Goal: Use online tool/utility: Use online tool/utility

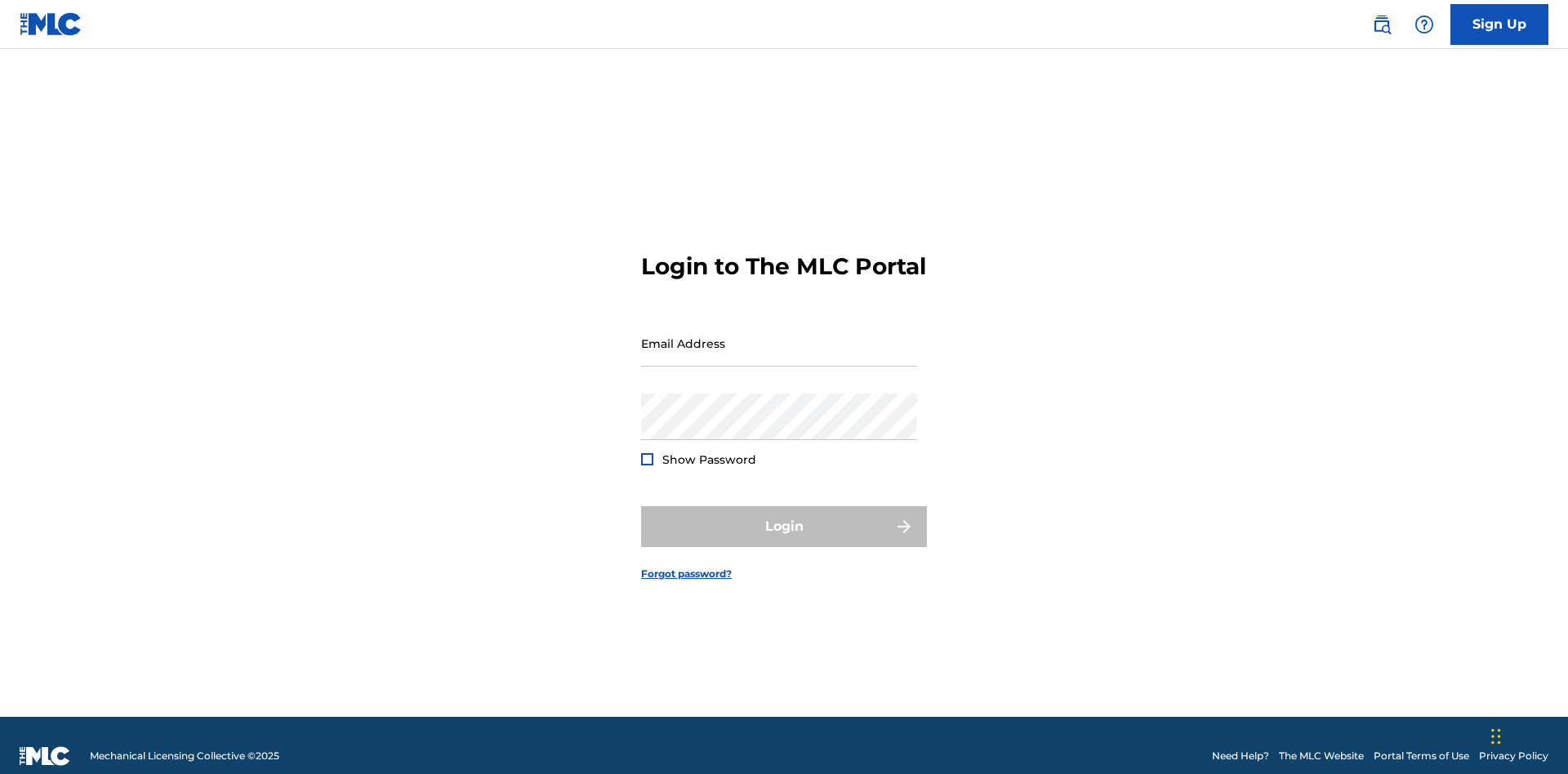
scroll to position [21, 0]
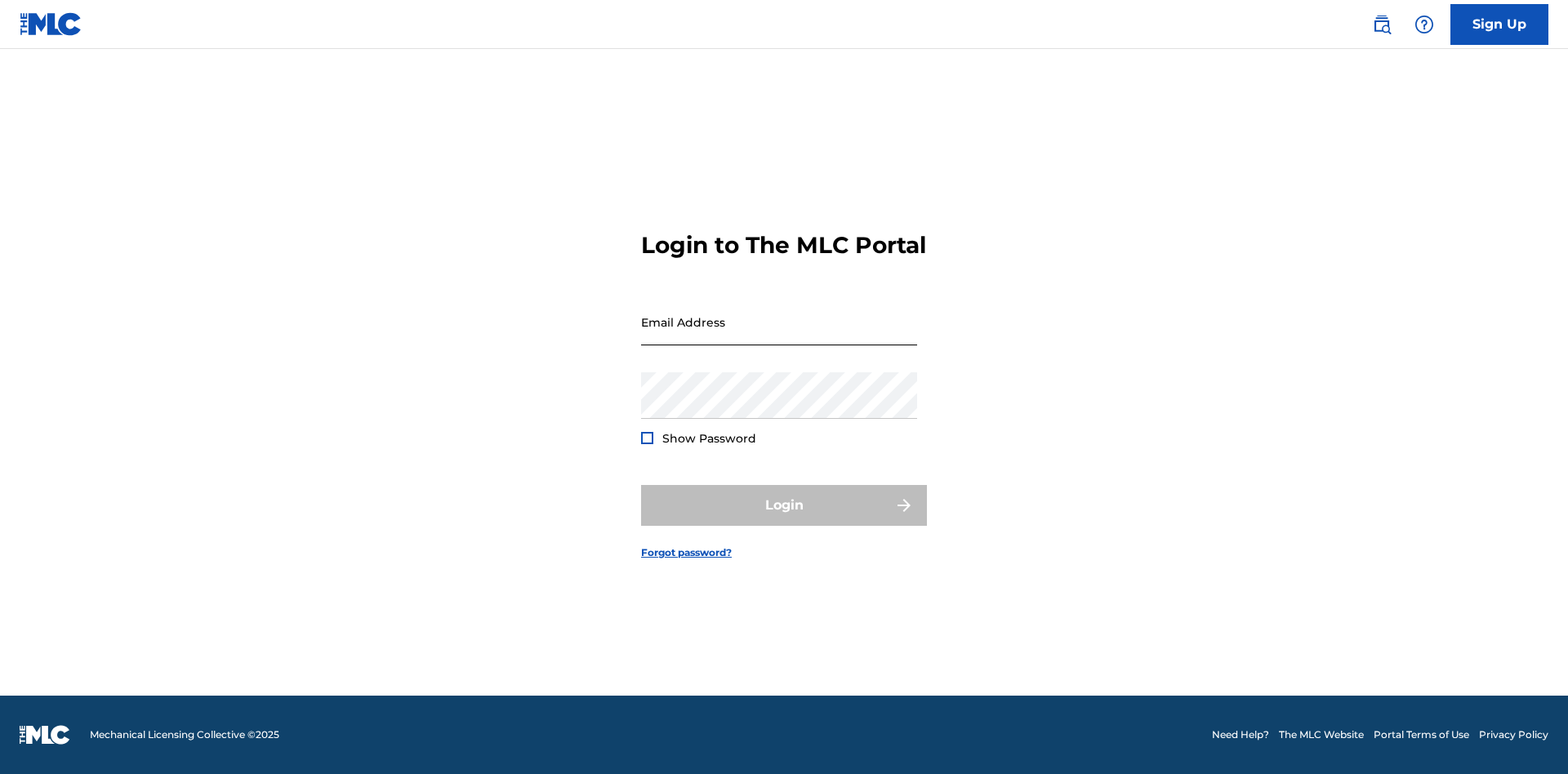
click at [779, 336] on input "Email Address" at bounding box center [779, 322] width 276 height 46
type input "Duke.McTesterson@gmail.com"
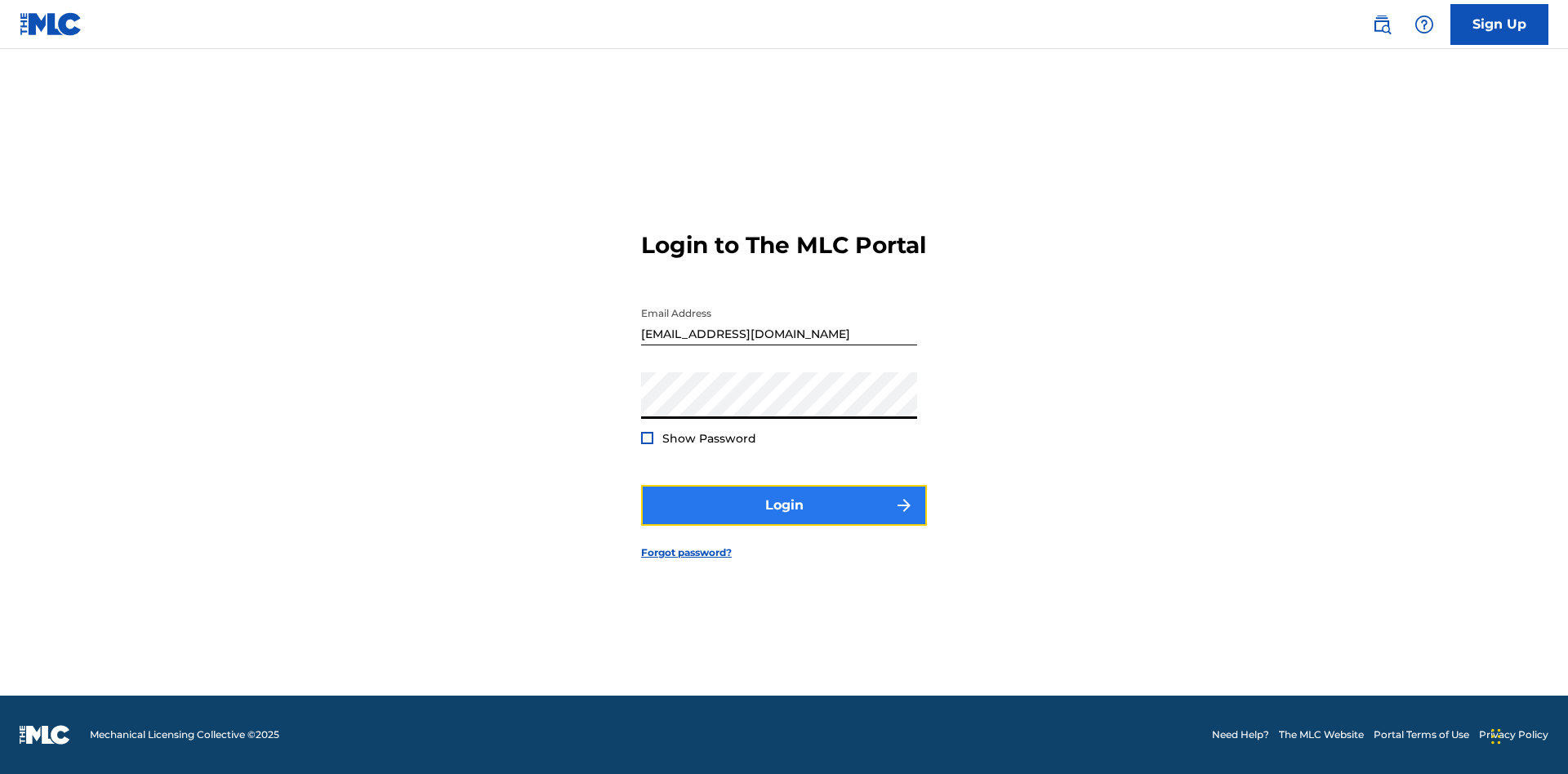
click at [784, 519] on button "Login" at bounding box center [784, 505] width 286 height 40
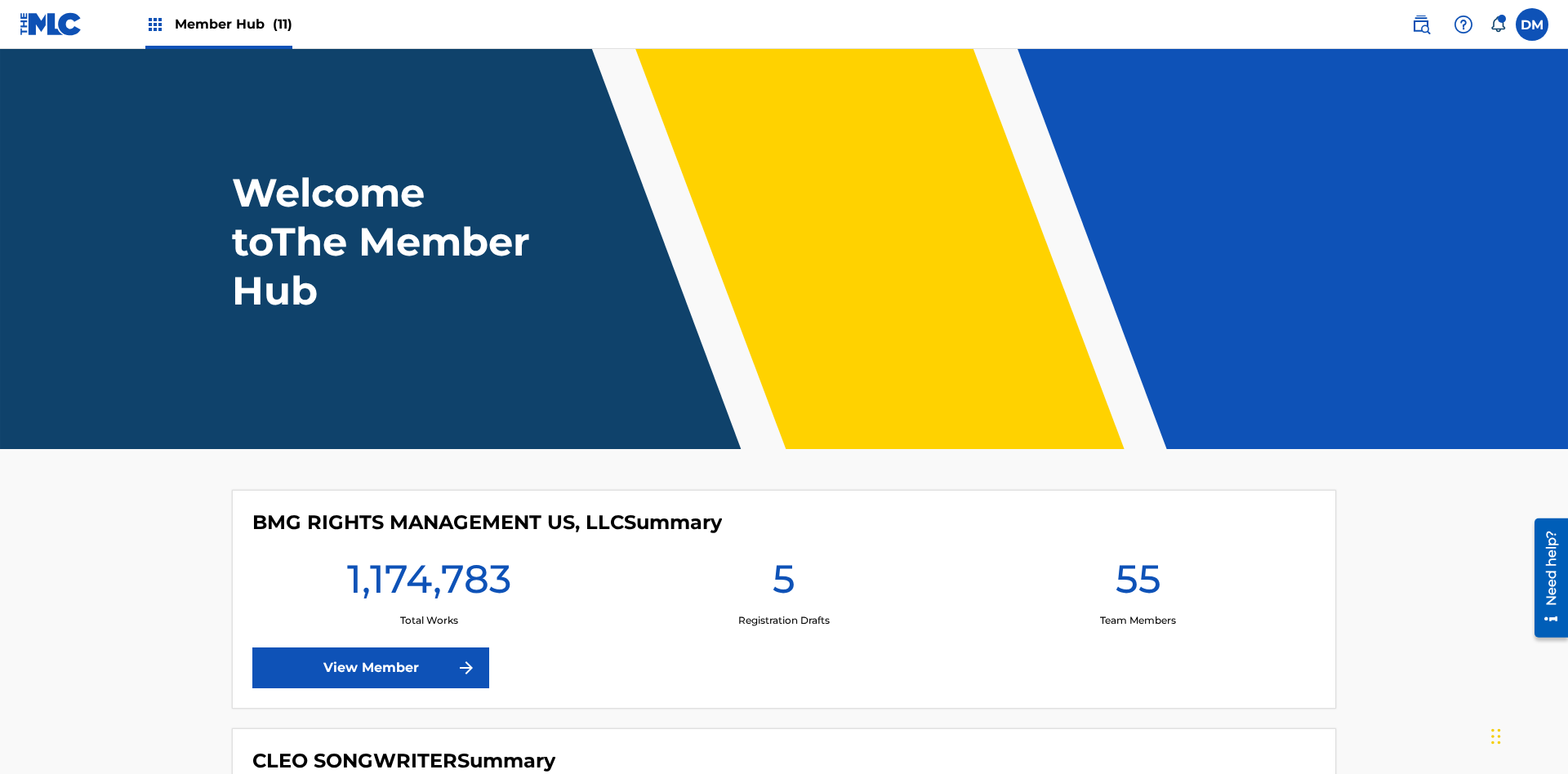
click at [233, 24] on span "Member Hub (11)" at bounding box center [234, 24] width 117 height 19
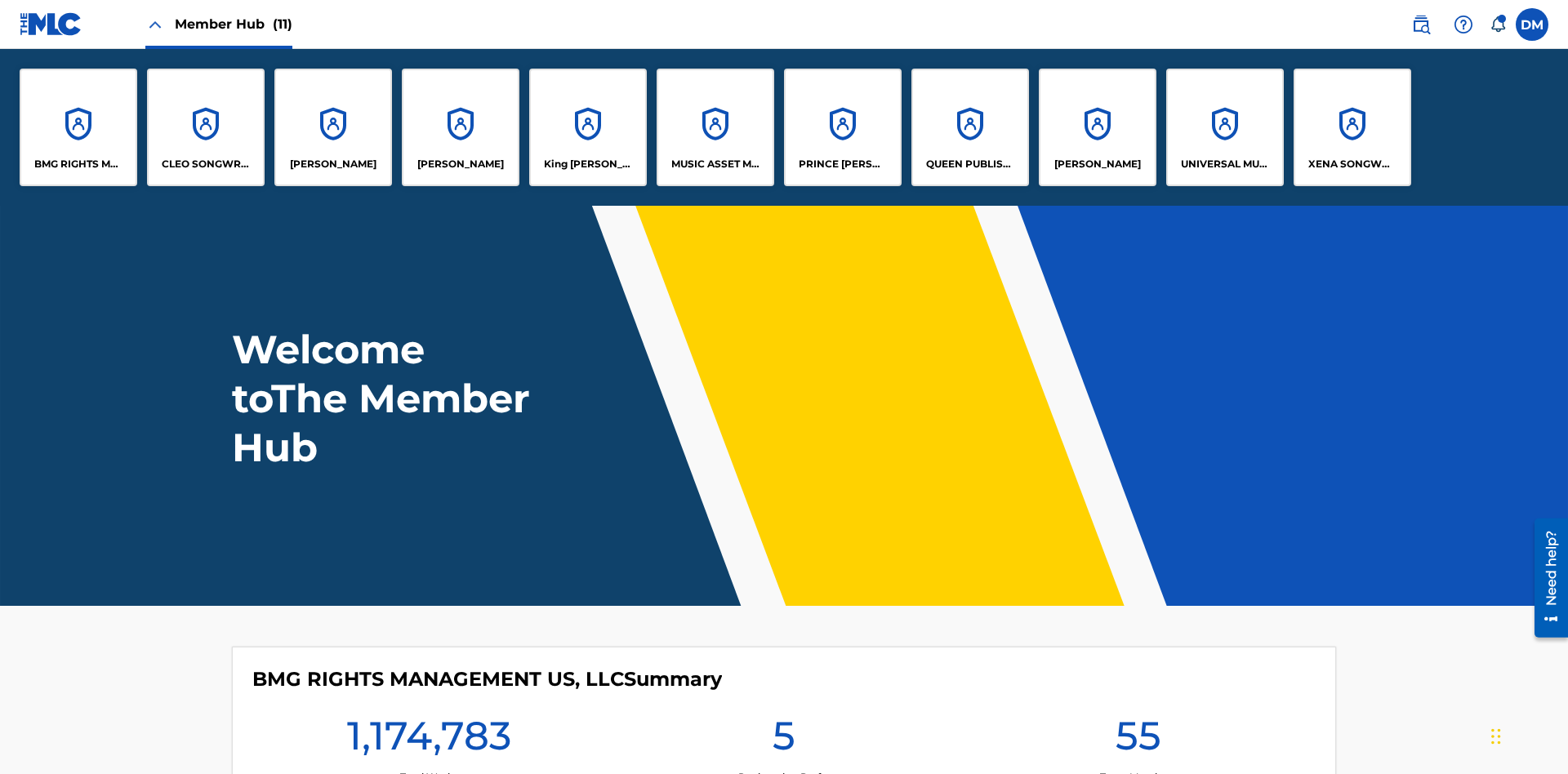
scroll to position [59, 0]
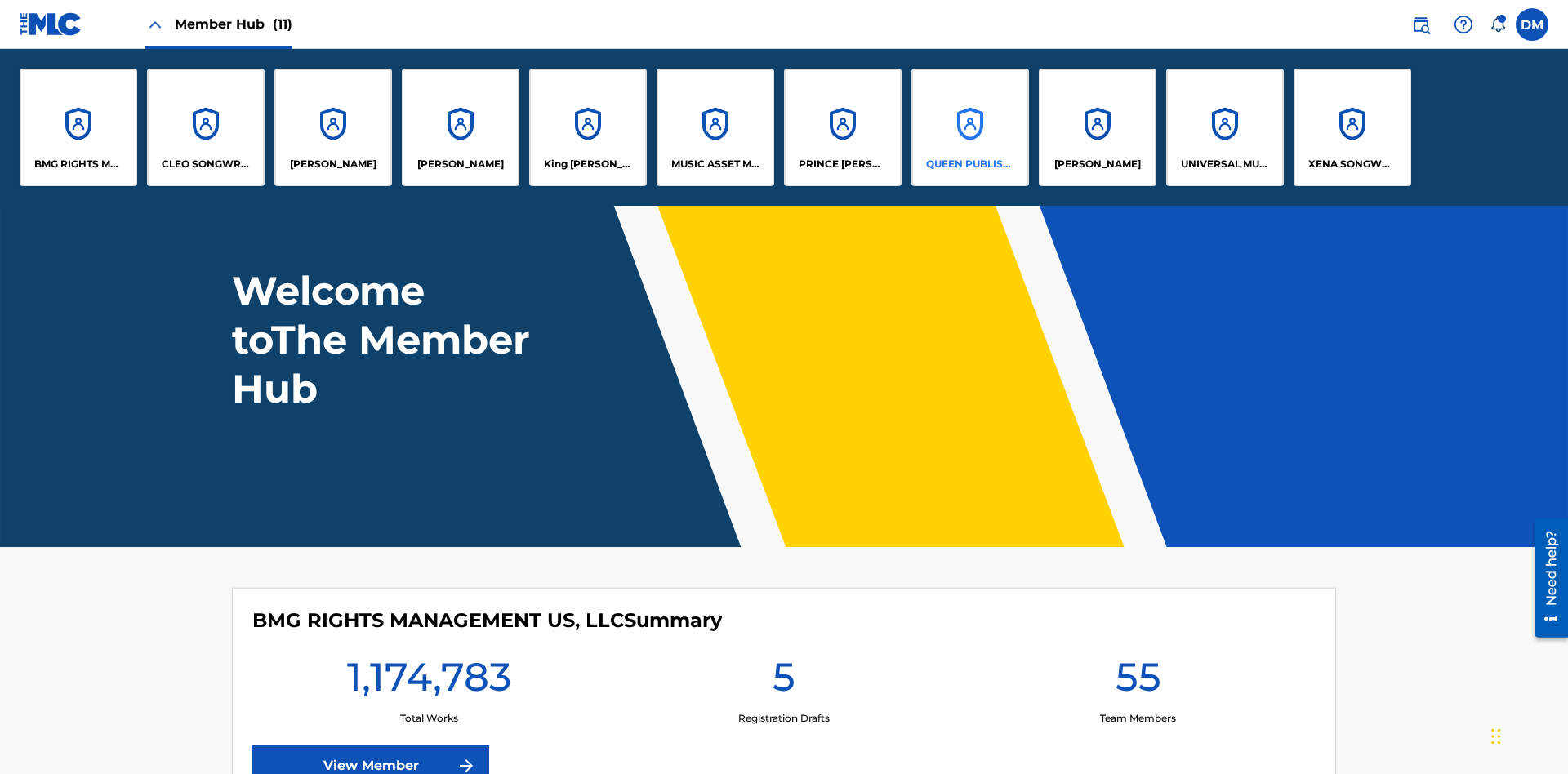
click at [970, 164] on p "QUEEN PUBLISHA" at bounding box center [971, 163] width 89 height 14
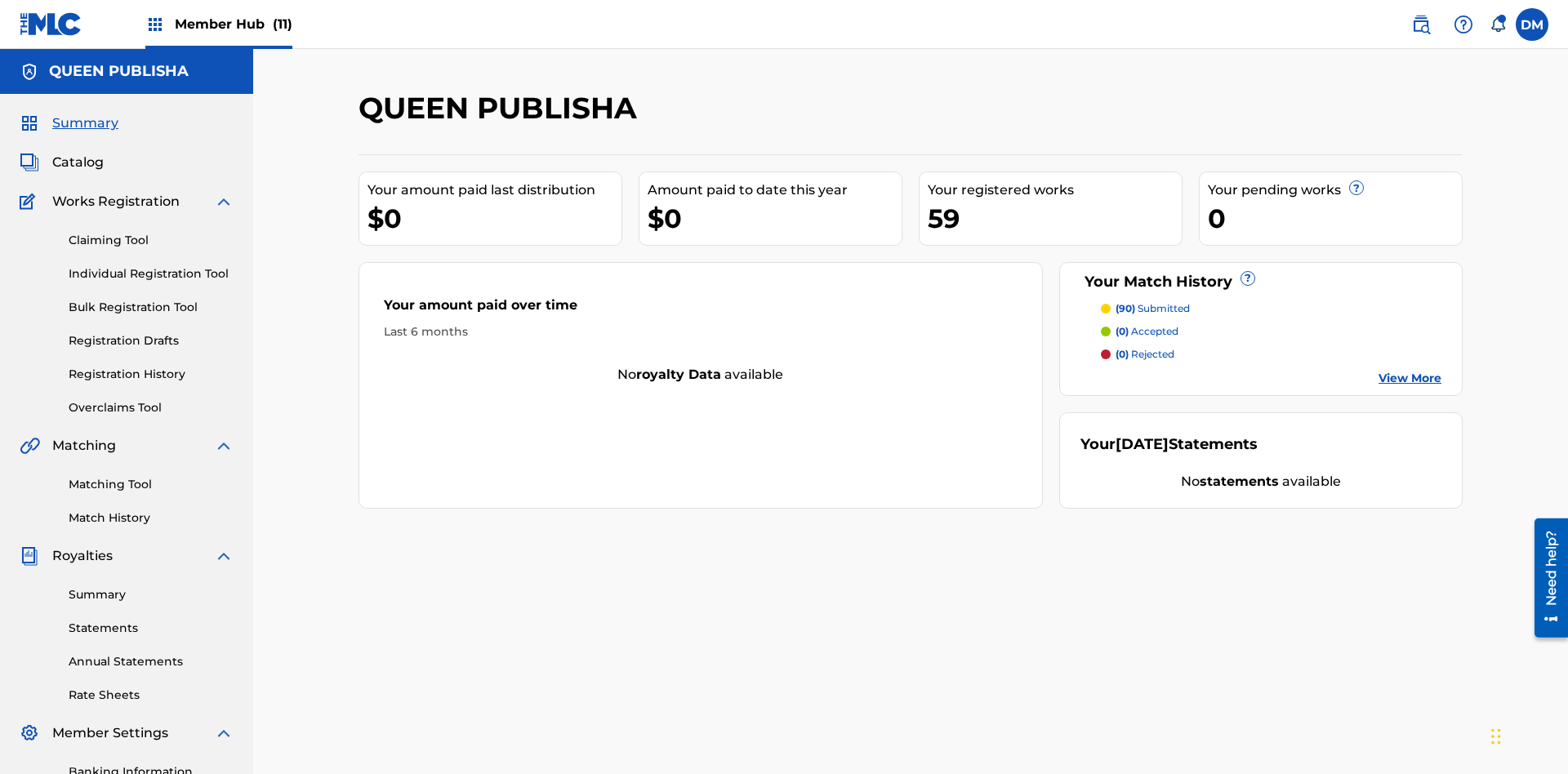
scroll to position [238, 0]
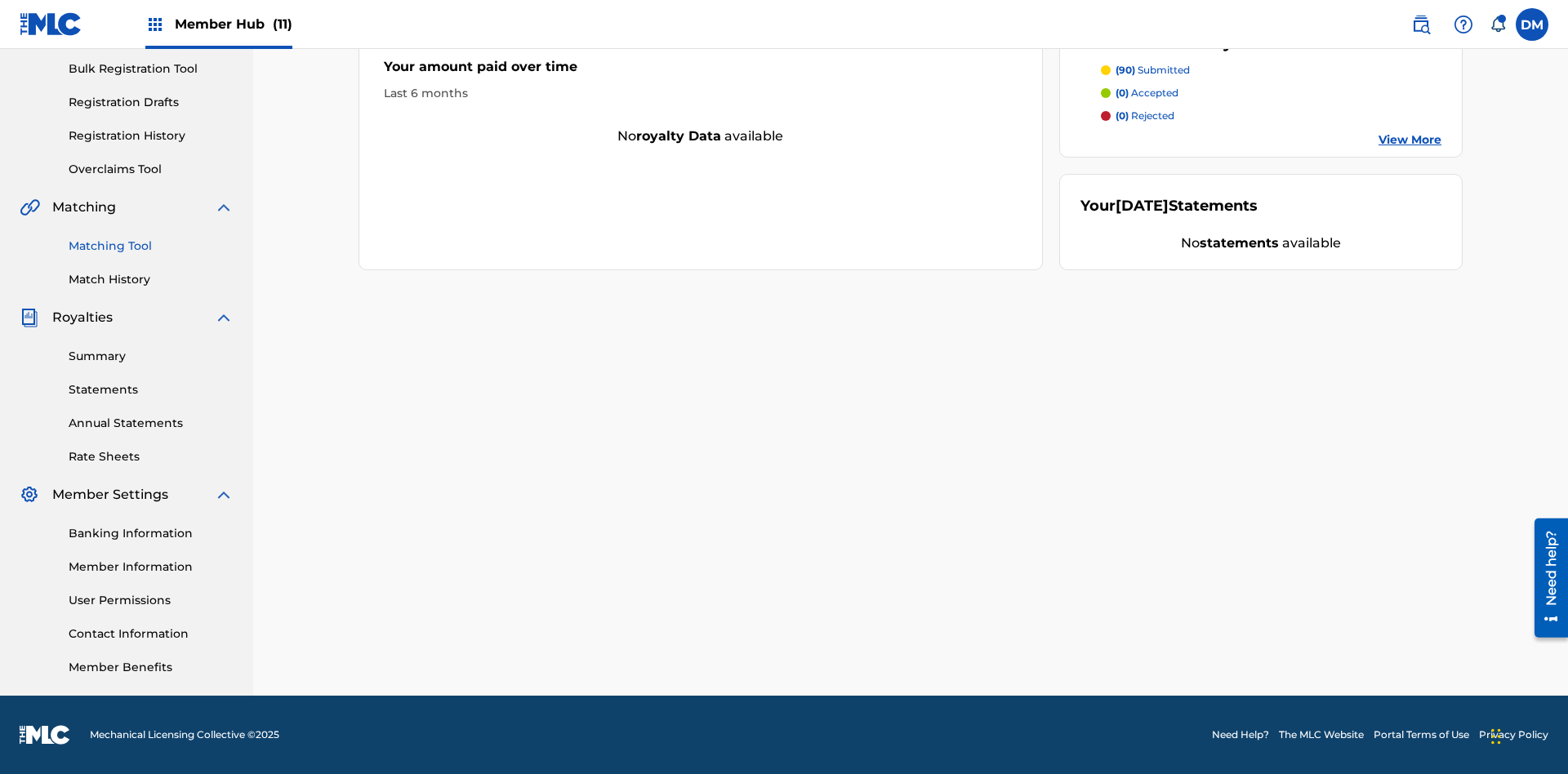
click at [151, 246] on link "Matching Tool" at bounding box center [151, 246] width 165 height 17
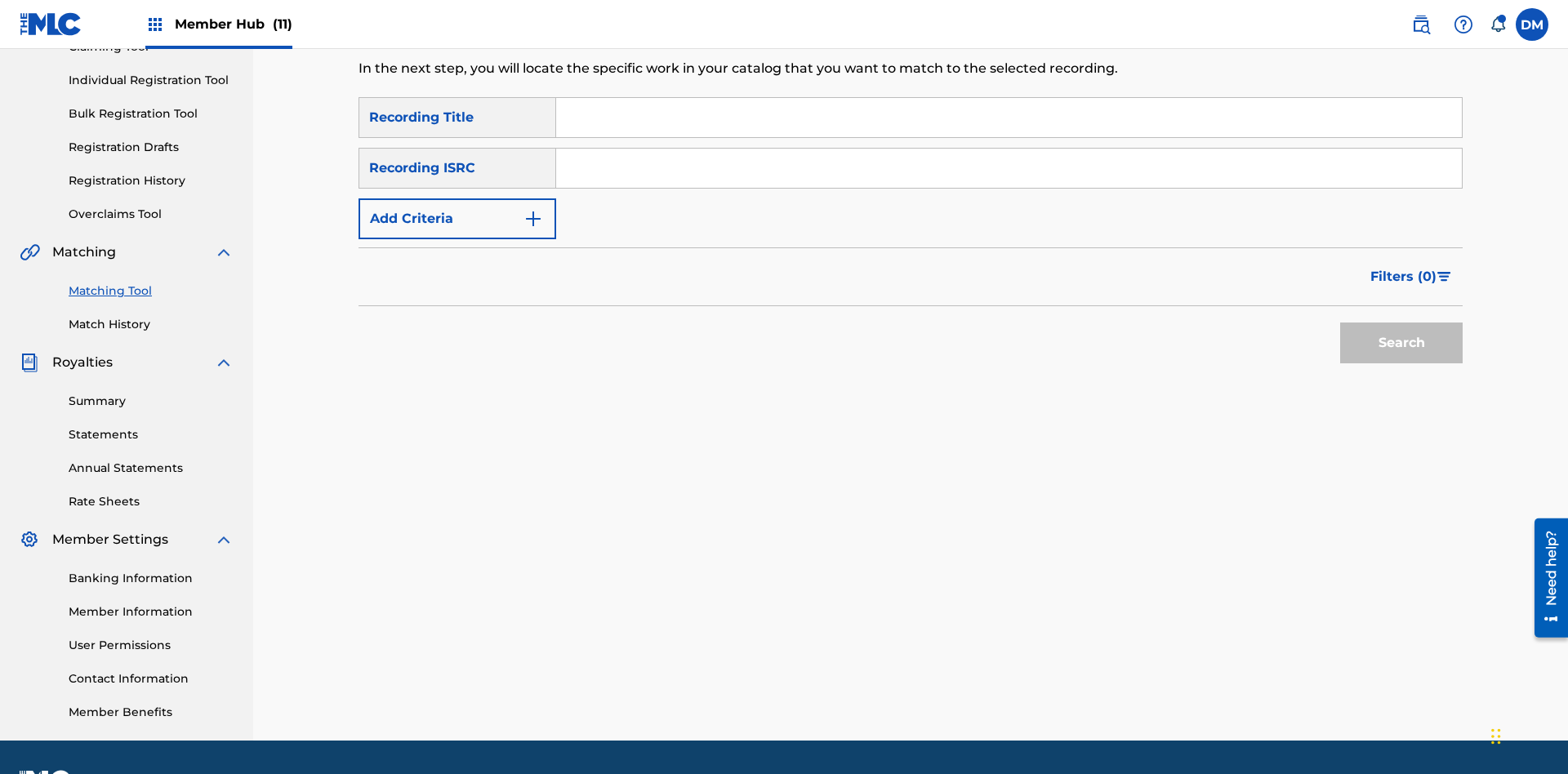
click at [1009, 117] on input "Search Form" at bounding box center [1009, 117] width 906 height 39
type input "The"
click at [1402, 322] on button "Search" at bounding box center [1402, 342] width 122 height 40
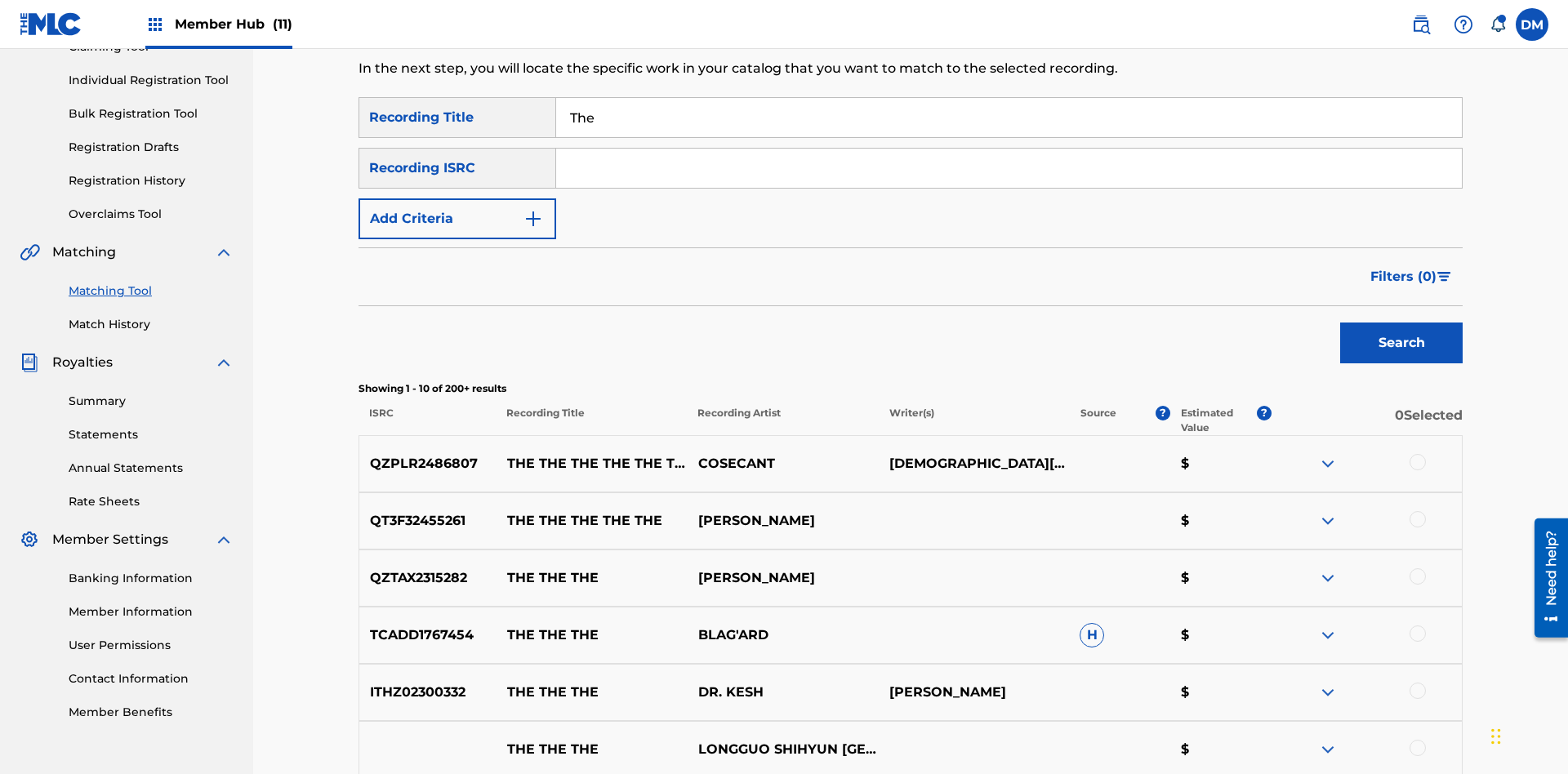
click at [1009, 117] on input "The" at bounding box center [1009, 117] width 906 height 39
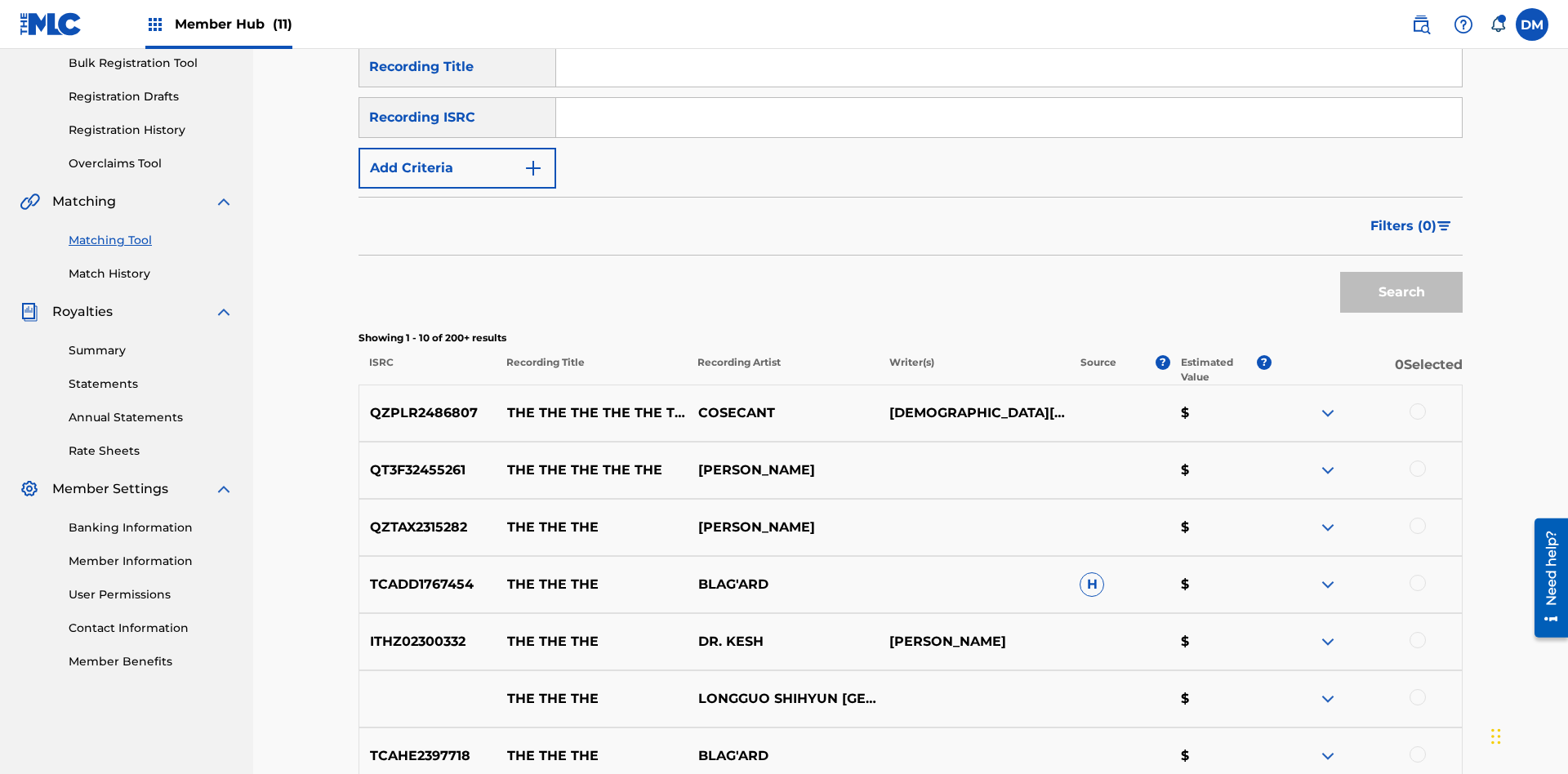
click at [1009, 117] on input "Search Form" at bounding box center [1009, 117] width 906 height 39
type input "QZPLR2486807"
click at [1402, 272] on button "Search" at bounding box center [1402, 292] width 122 height 40
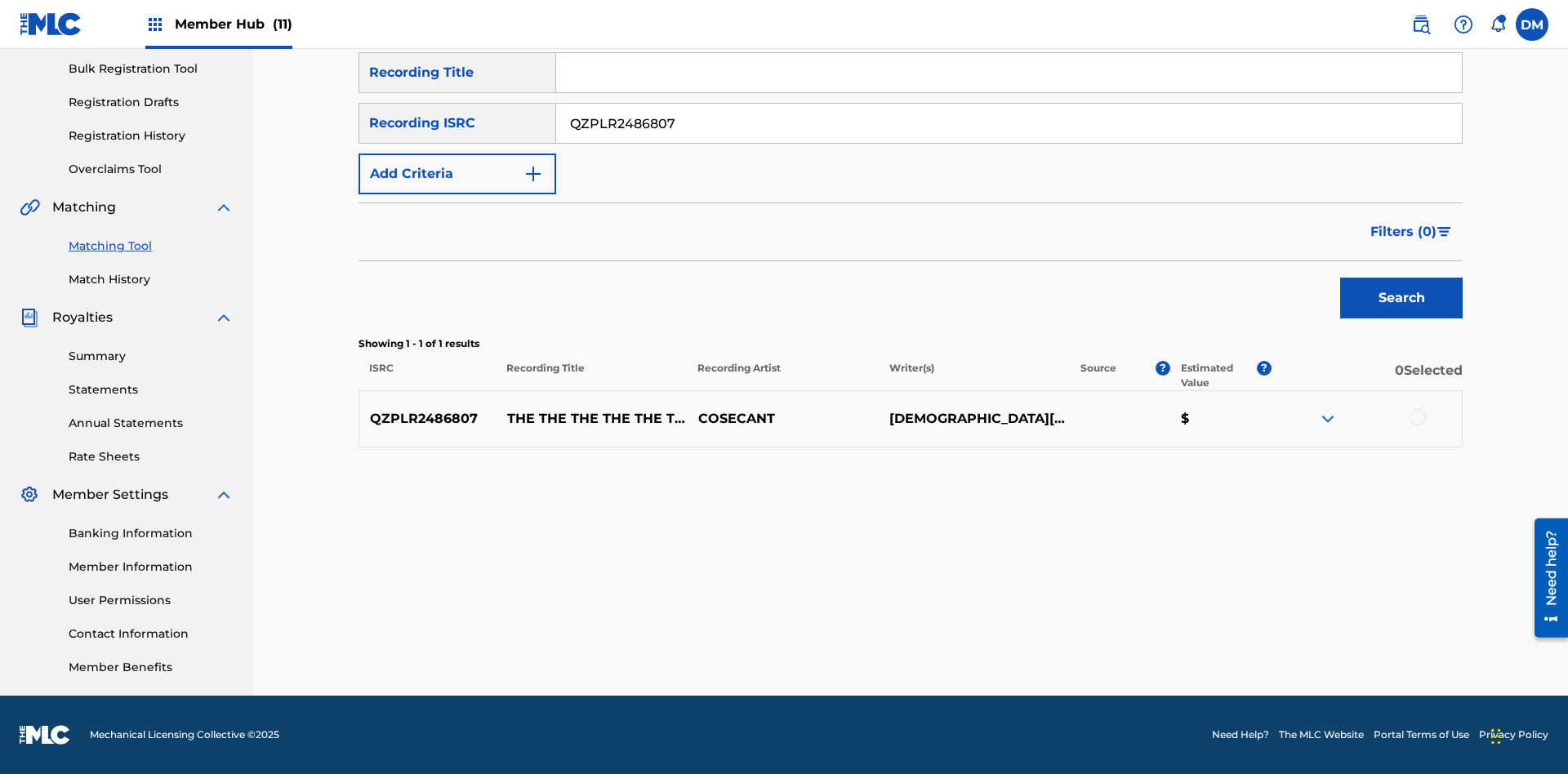
click at [1009, 123] on input "QZPLR2486807" at bounding box center [1009, 123] width 906 height 39
click at [1009, 92] on input "Search Form" at bounding box center [1009, 72] width 906 height 39
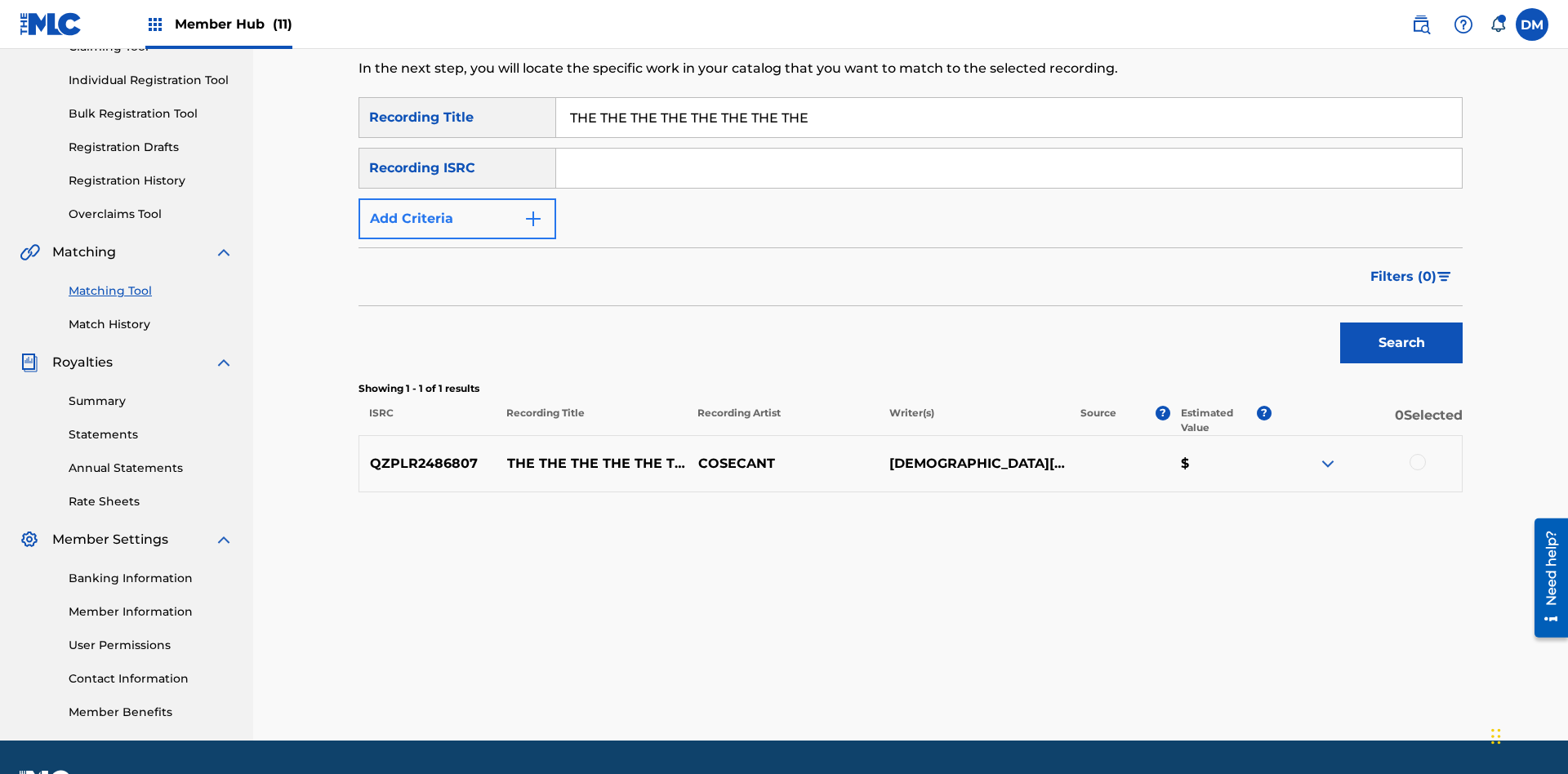
type input "THE THE THE THE THE THE THE THE"
click at [458, 198] on button "Add Criteria" at bounding box center [458, 218] width 198 height 40
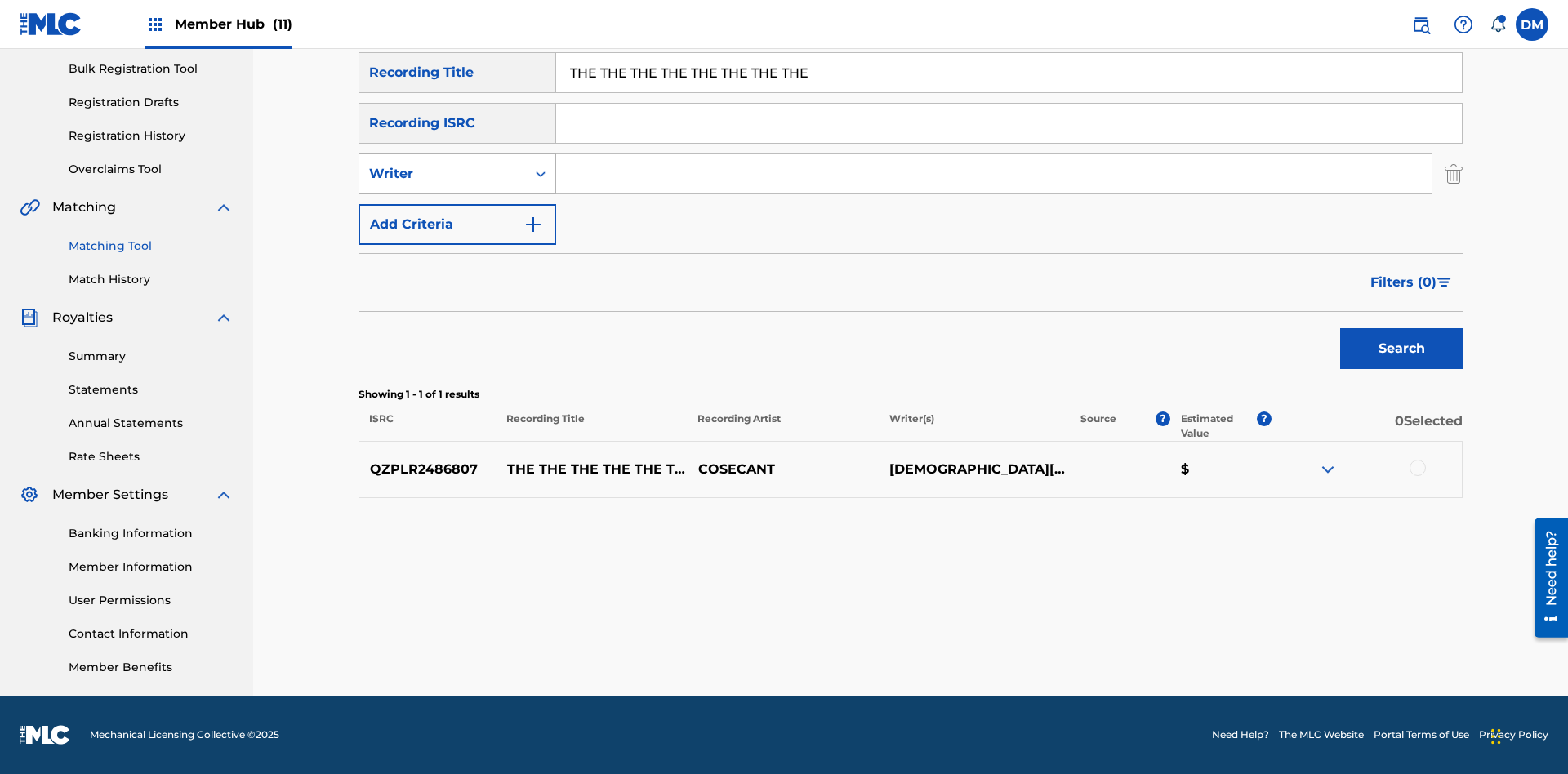
click at [443, 174] on div "Writer" at bounding box center [443, 174] width 147 height 19
click at [458, 214] on div "Recording Artist" at bounding box center [458, 214] width 196 height 40
click at [458, 225] on button "Add Criteria" at bounding box center [458, 224] width 198 height 40
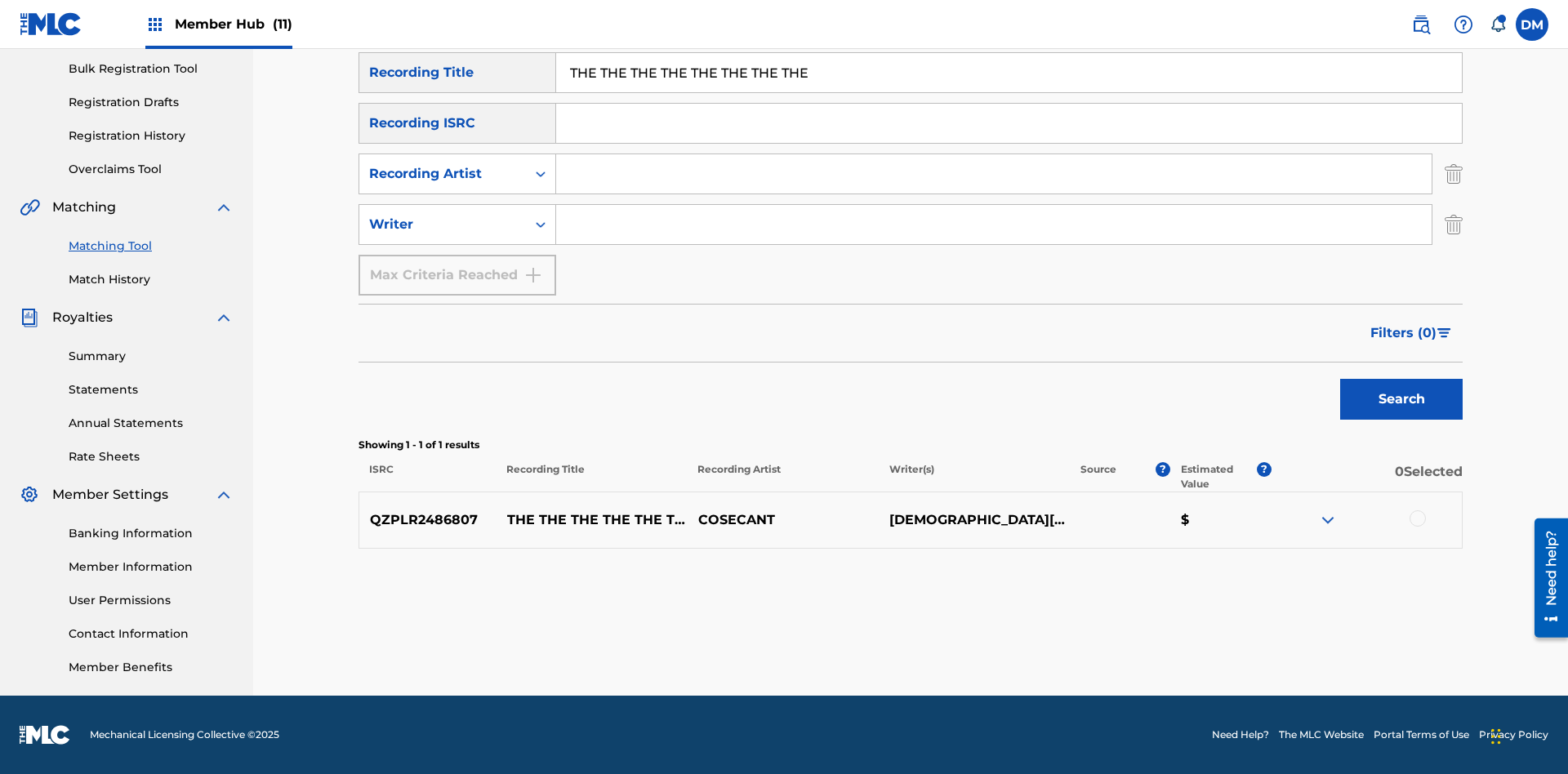
click at [994, 174] on input "Search Form" at bounding box center [994, 173] width 875 height 39
type input "COSECANT"
click at [994, 225] on input "Search Form" at bounding box center [994, 224] width 875 height 39
type input "CHRISTIAN K HEWLETT"
click at [1402, 399] on button "Search" at bounding box center [1402, 399] width 122 height 40
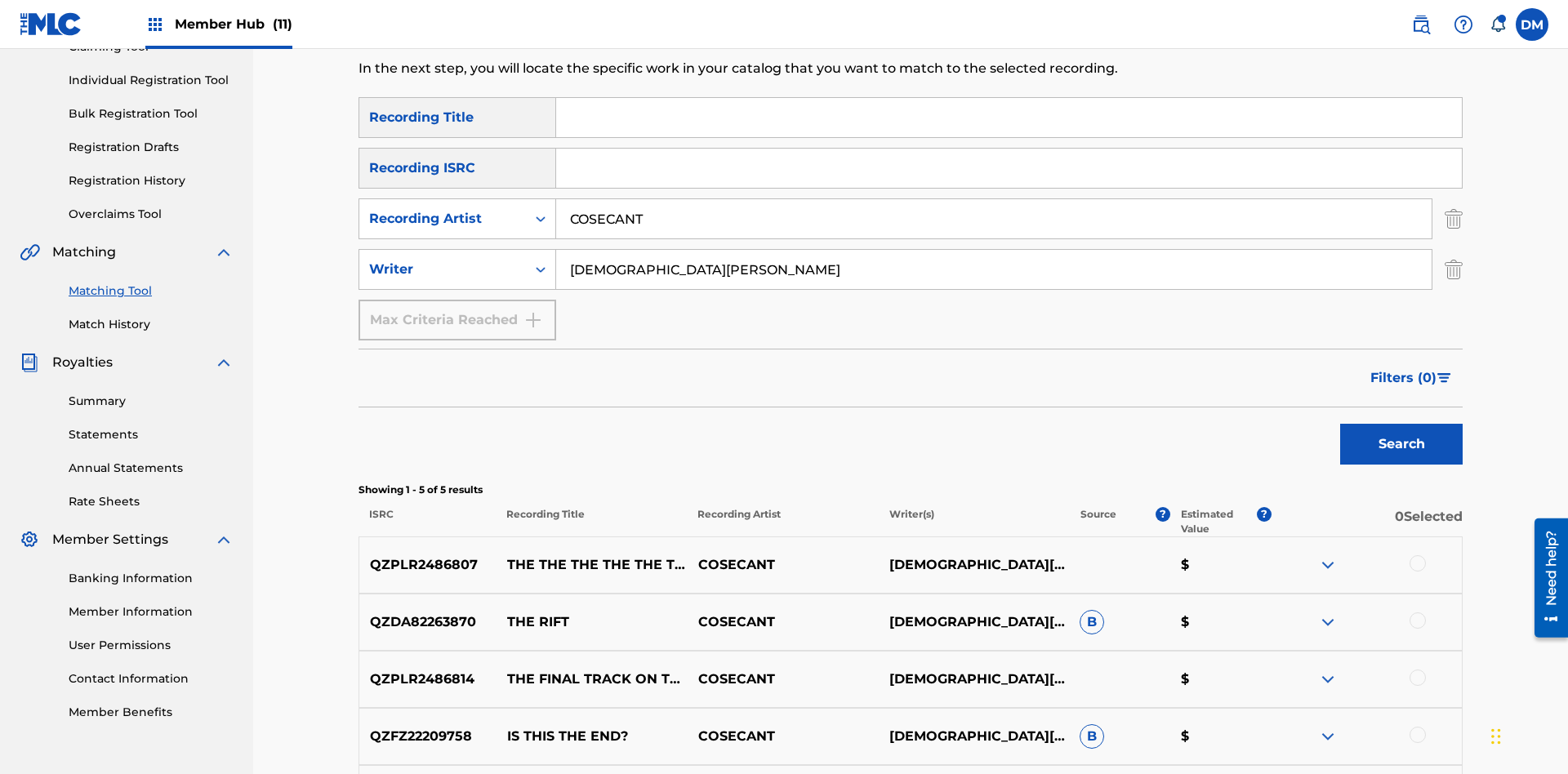
click at [994, 199] on input "COSECANT" at bounding box center [994, 218] width 875 height 39
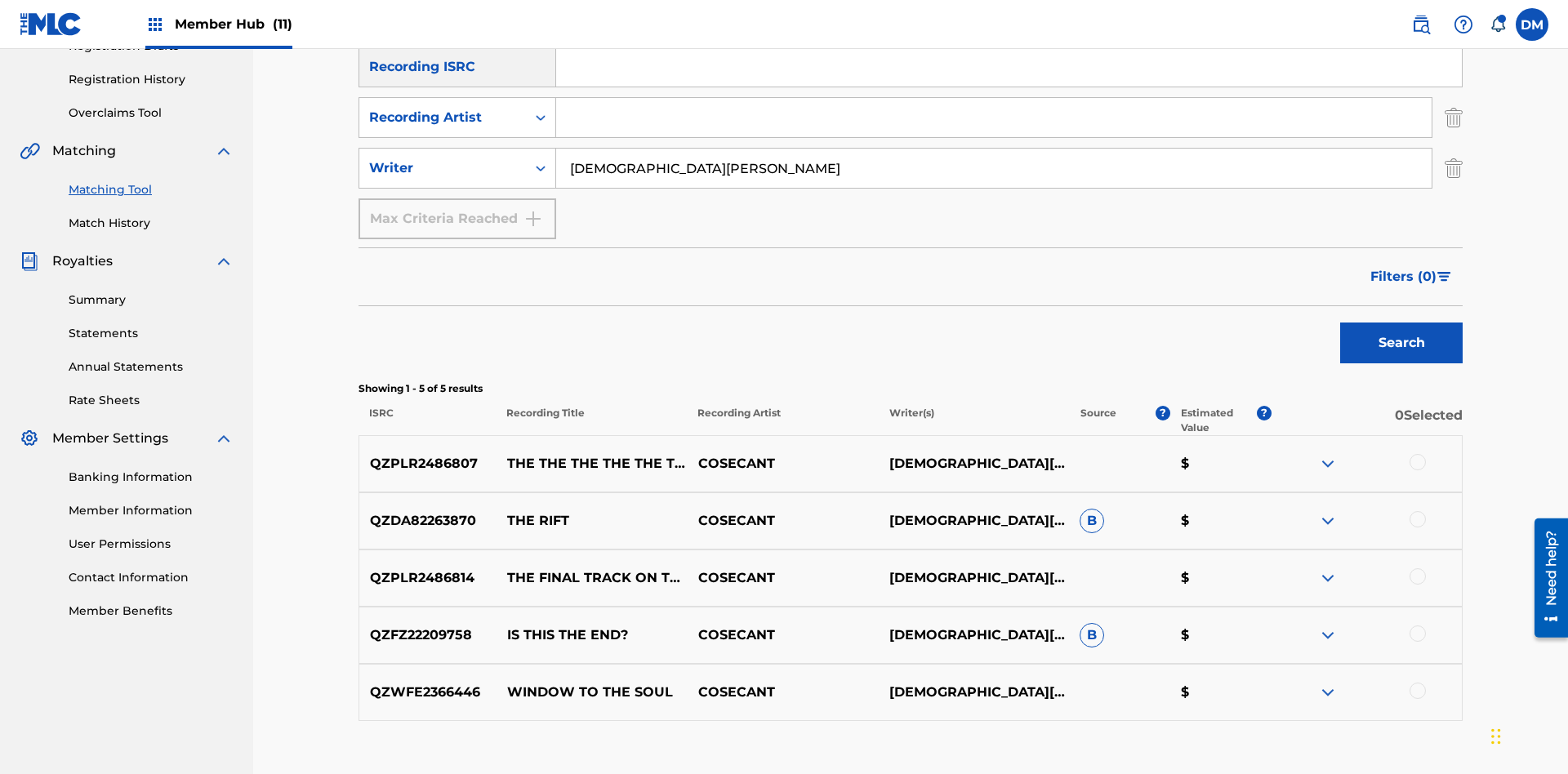
click at [994, 149] on input "CHRISTIAN K HEWLETT" at bounding box center [994, 168] width 875 height 39
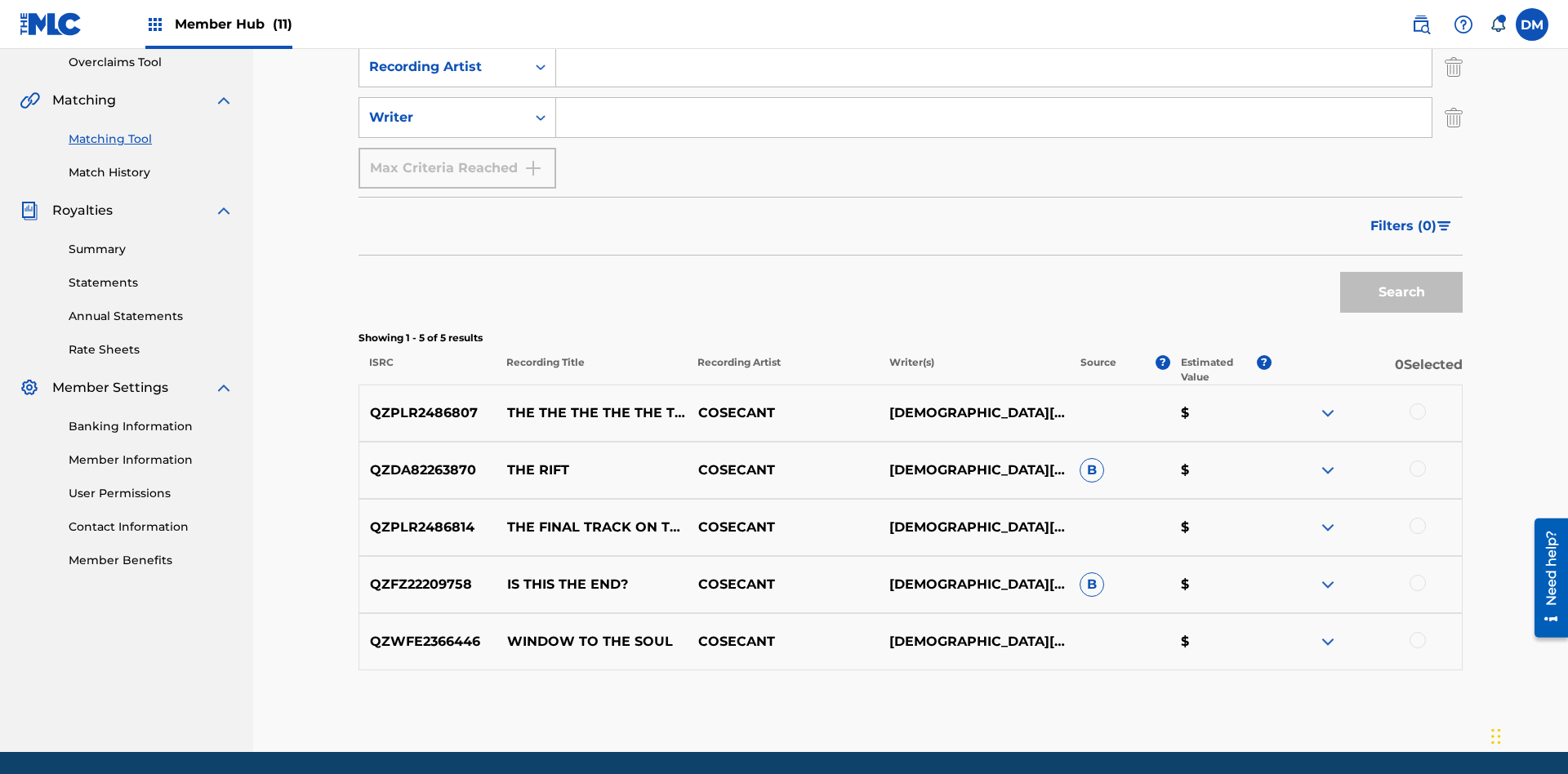
scroll to position [193, 0]
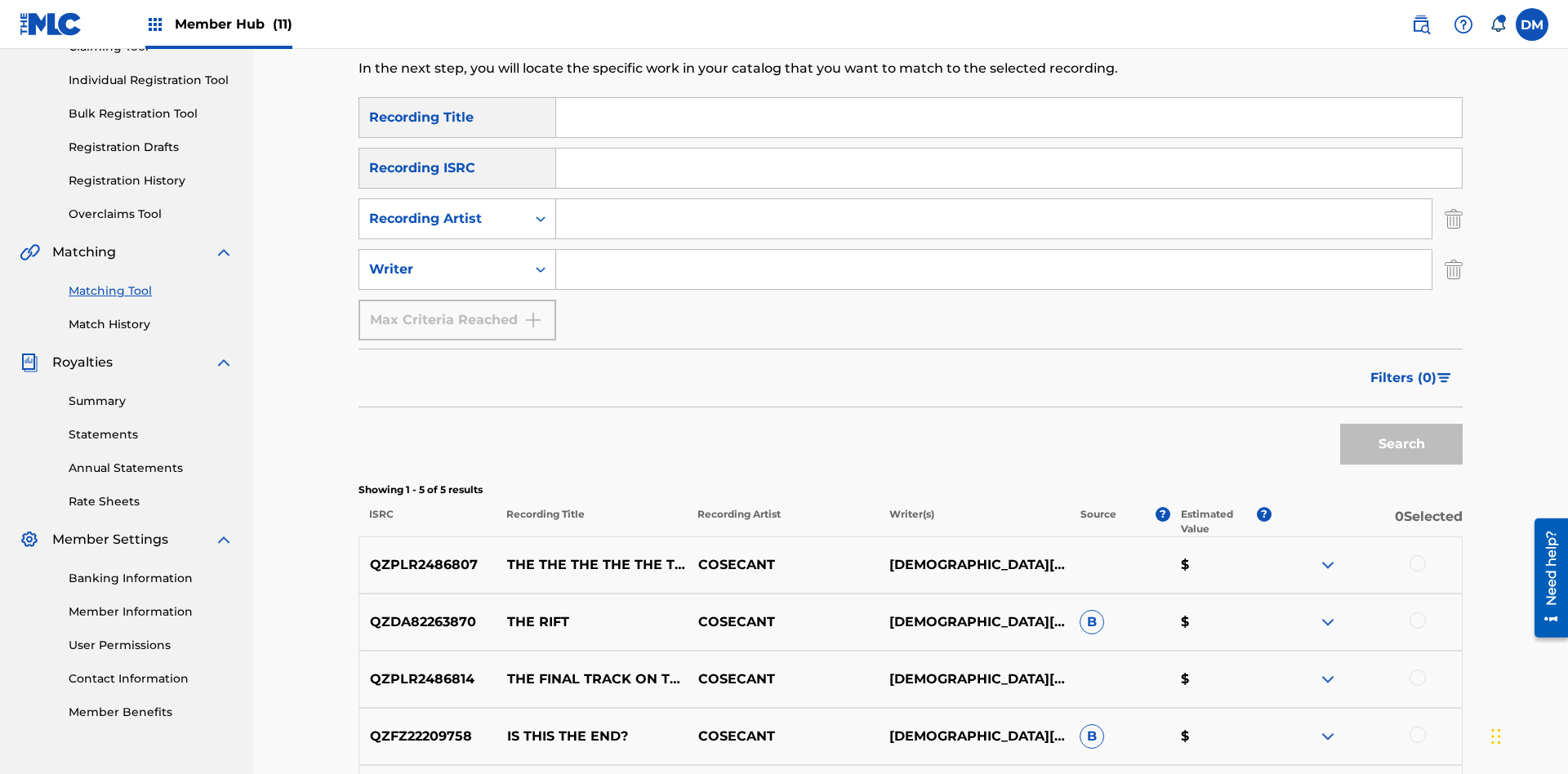
click at [1009, 117] on input "Search Form" at bounding box center [1009, 117] width 906 height 39
type input "THE THE THE THE THE THE THE THE"
click at [1402, 424] on button "Search" at bounding box center [1402, 444] width 122 height 40
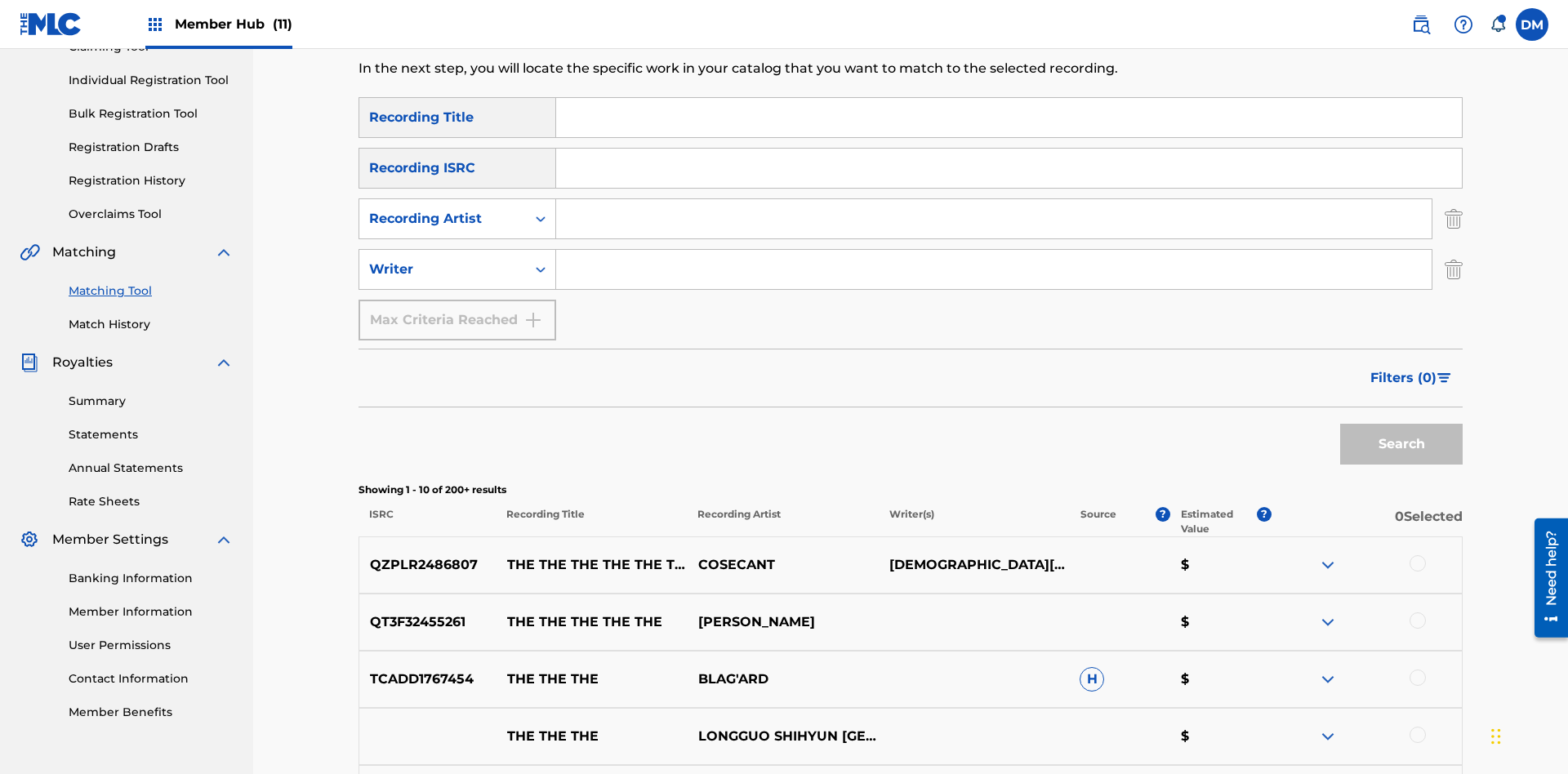
scroll to position [295, 0]
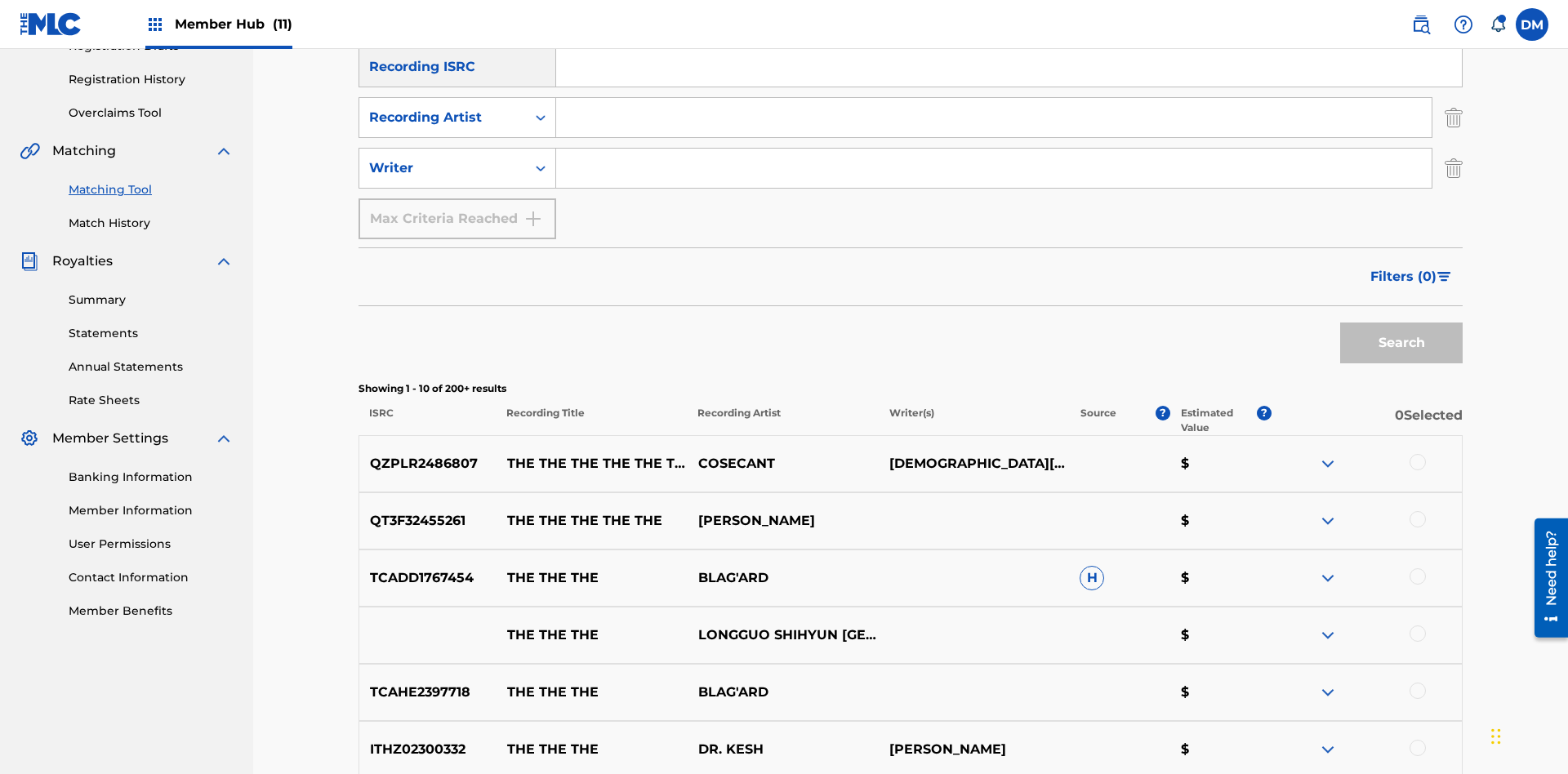
click at [994, 117] on input "Search Form" at bounding box center [994, 117] width 875 height 39
type input "COSECANT"
click at [1402, 322] on button "Search" at bounding box center [1402, 342] width 122 height 40
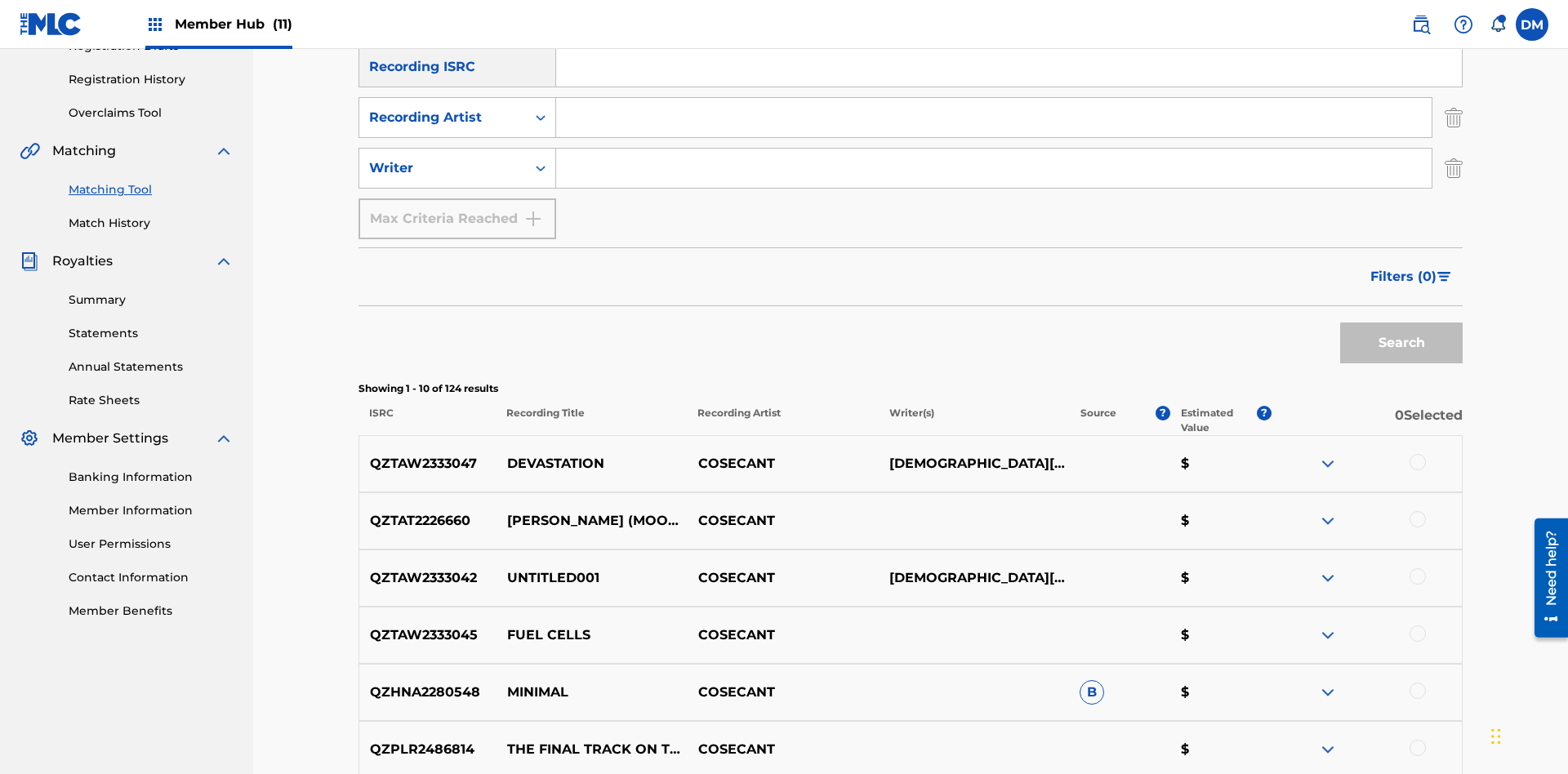
click at [994, 149] on input "Search Form" at bounding box center [994, 168] width 875 height 39
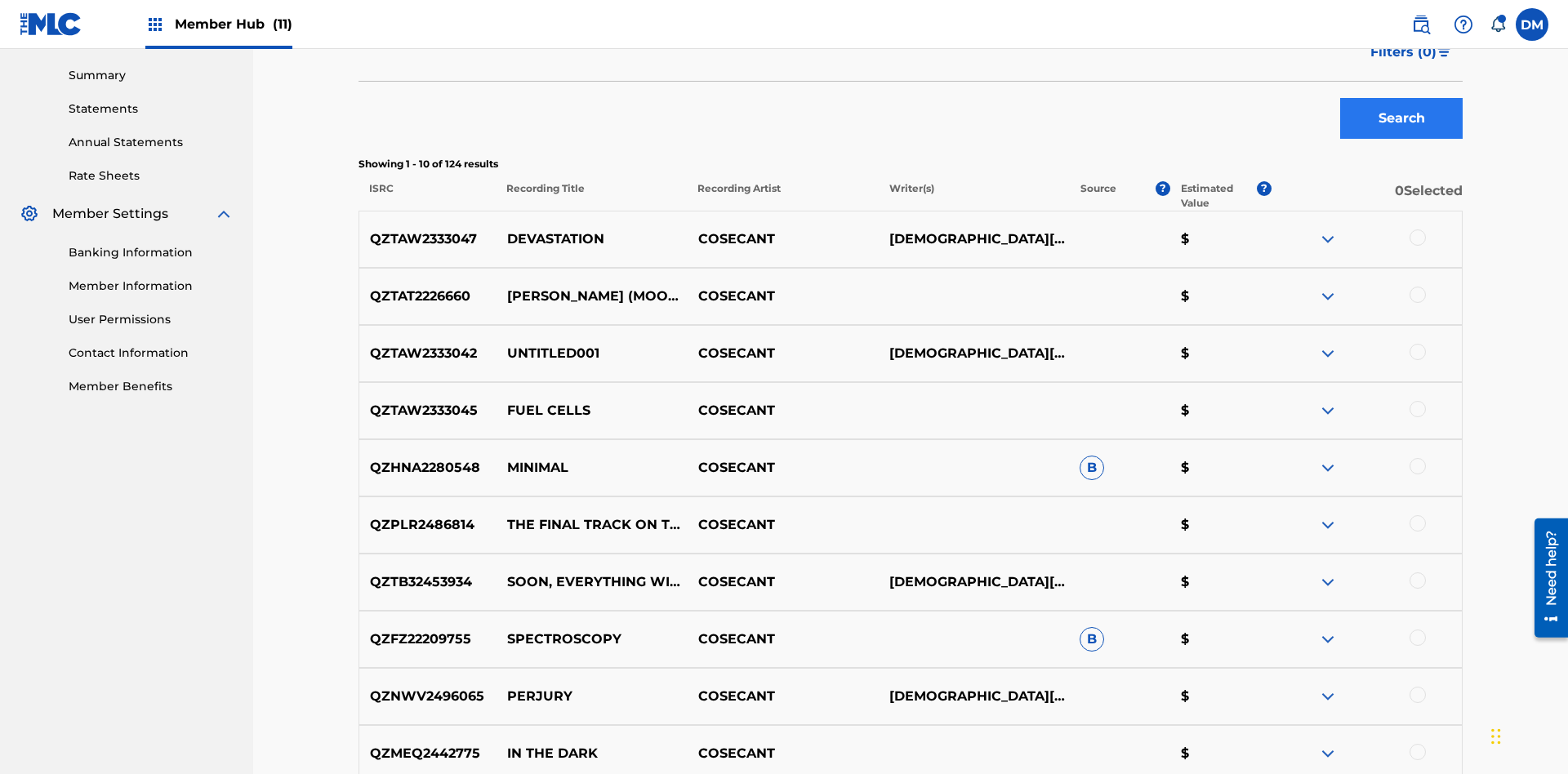
type input "CHRISTIAN K HEWLETT"
click at [1402, 118] on button "Search" at bounding box center [1402, 118] width 122 height 40
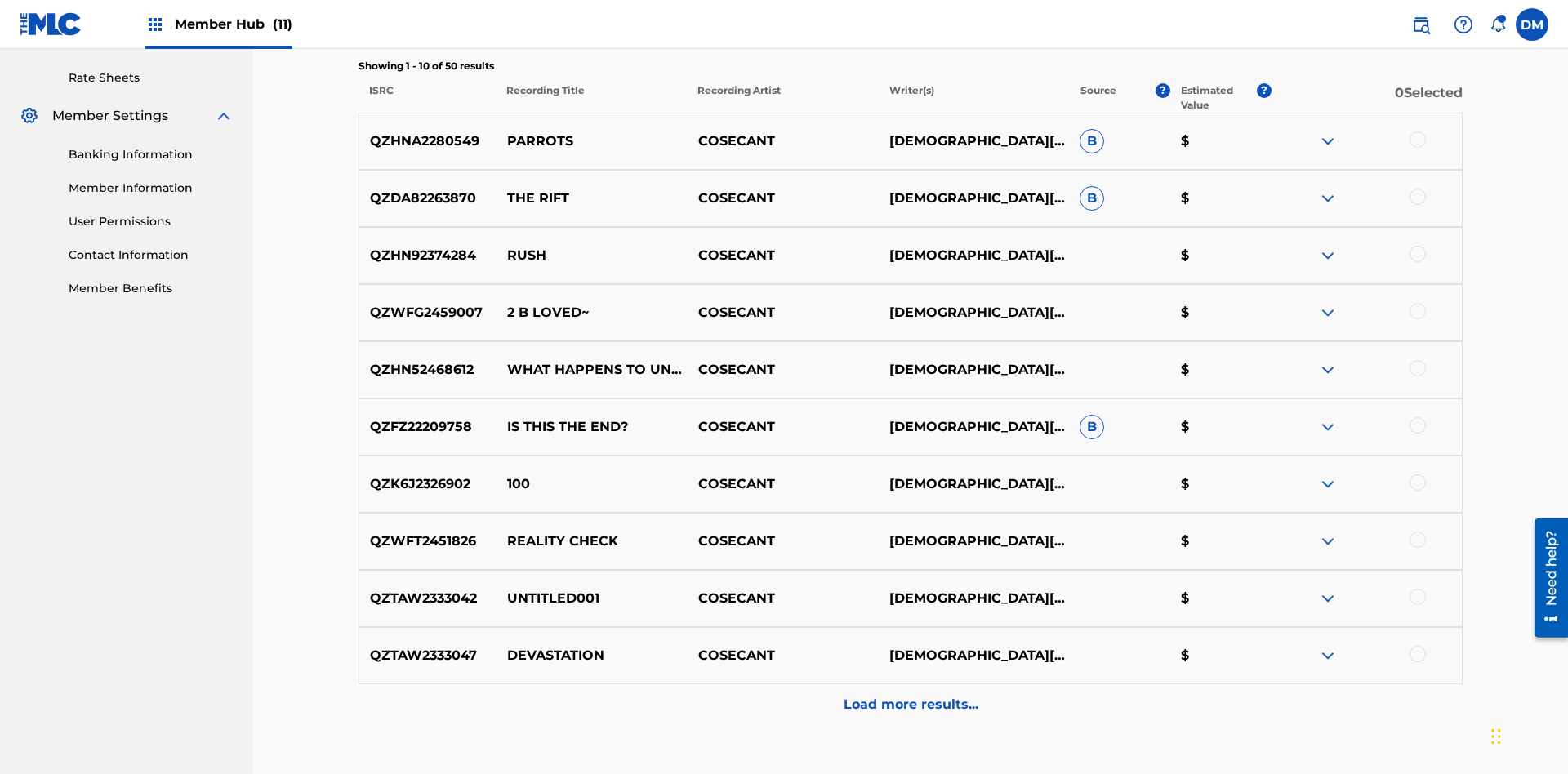
click at [1417, 132] on div at bounding box center [1418, 139] width 16 height 16
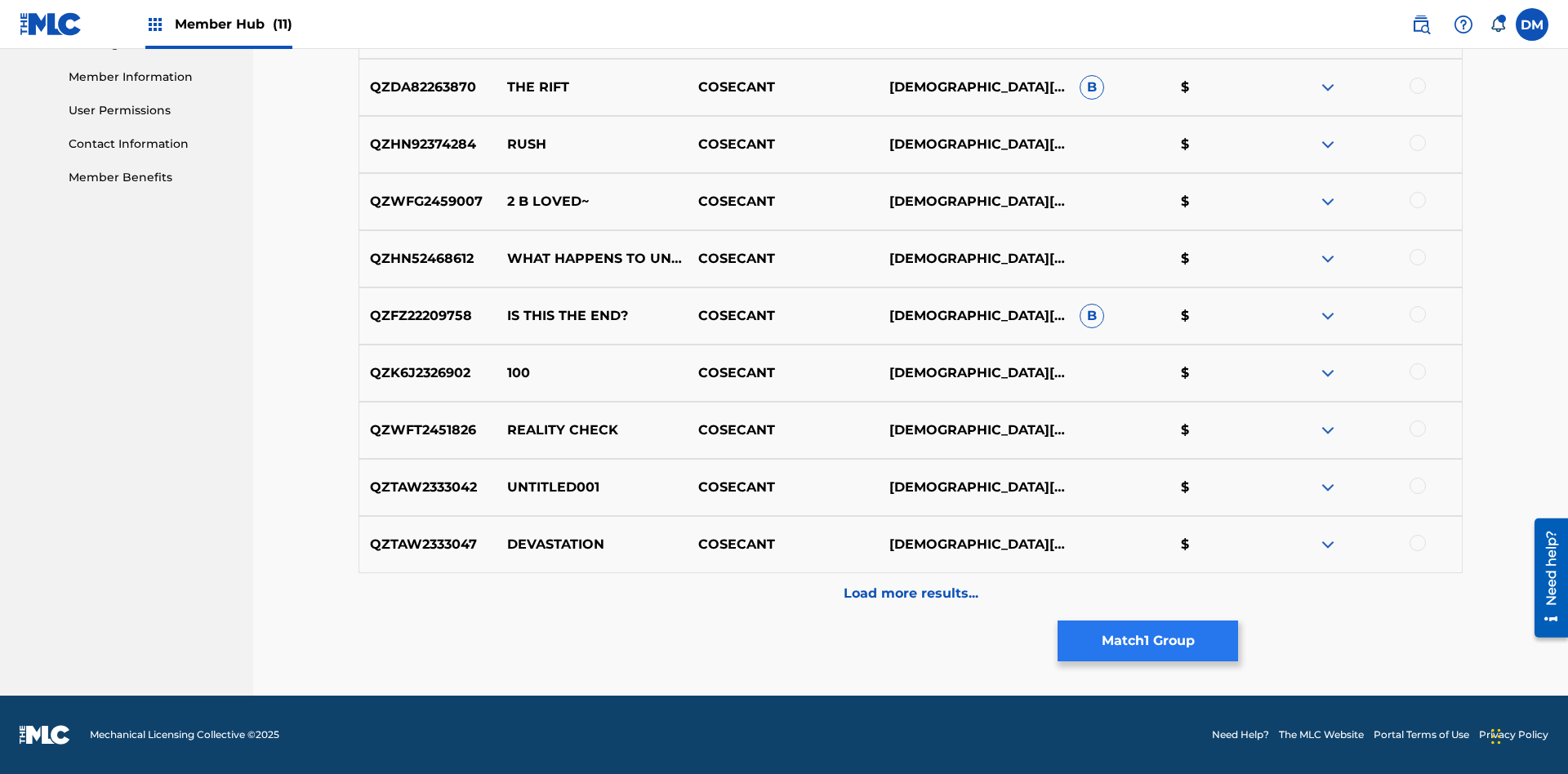
click at [1148, 641] on button "Match 1 Group" at bounding box center [1149, 640] width 181 height 40
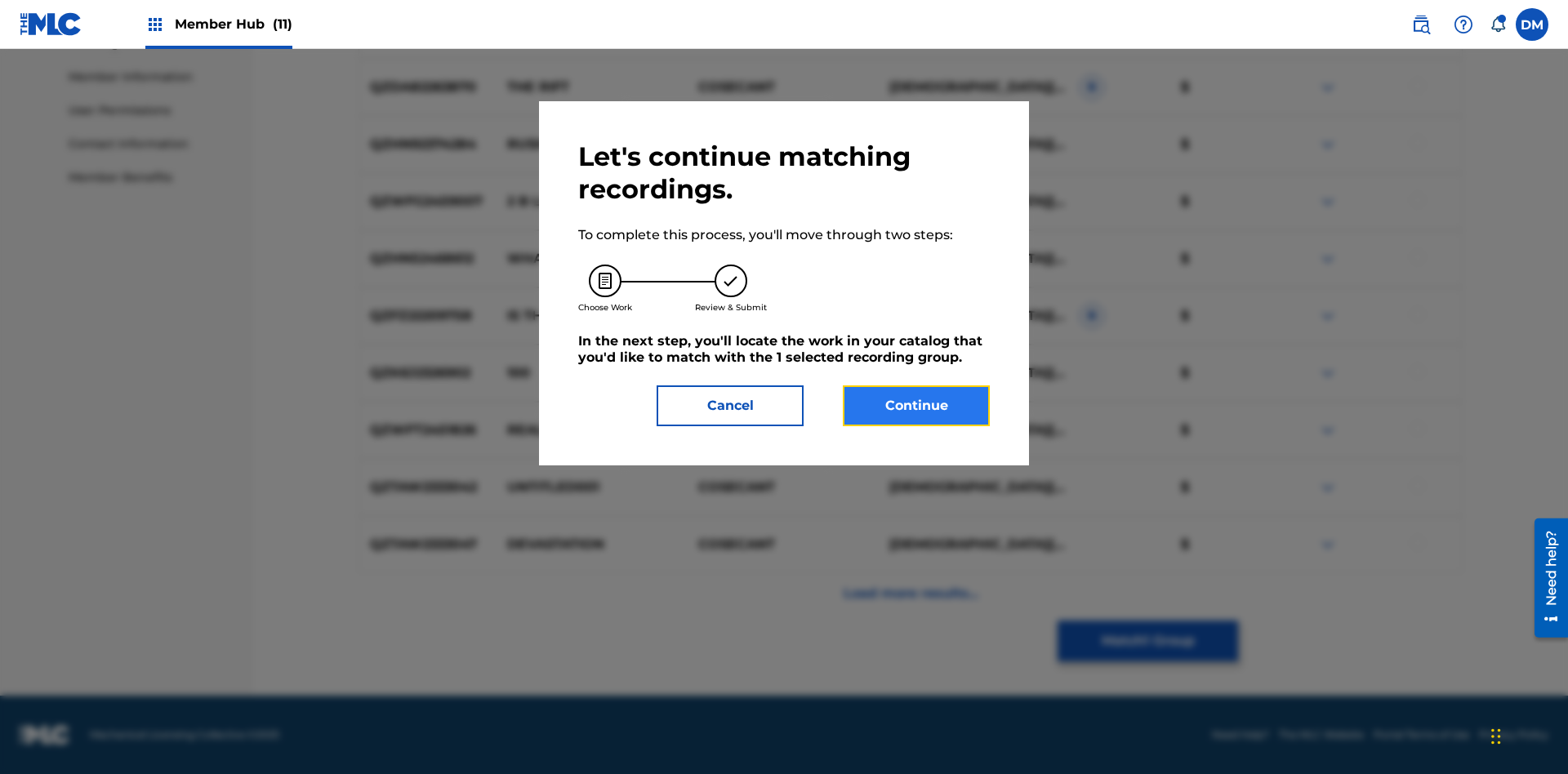
click at [917, 406] on button "Continue" at bounding box center [916, 406] width 147 height 40
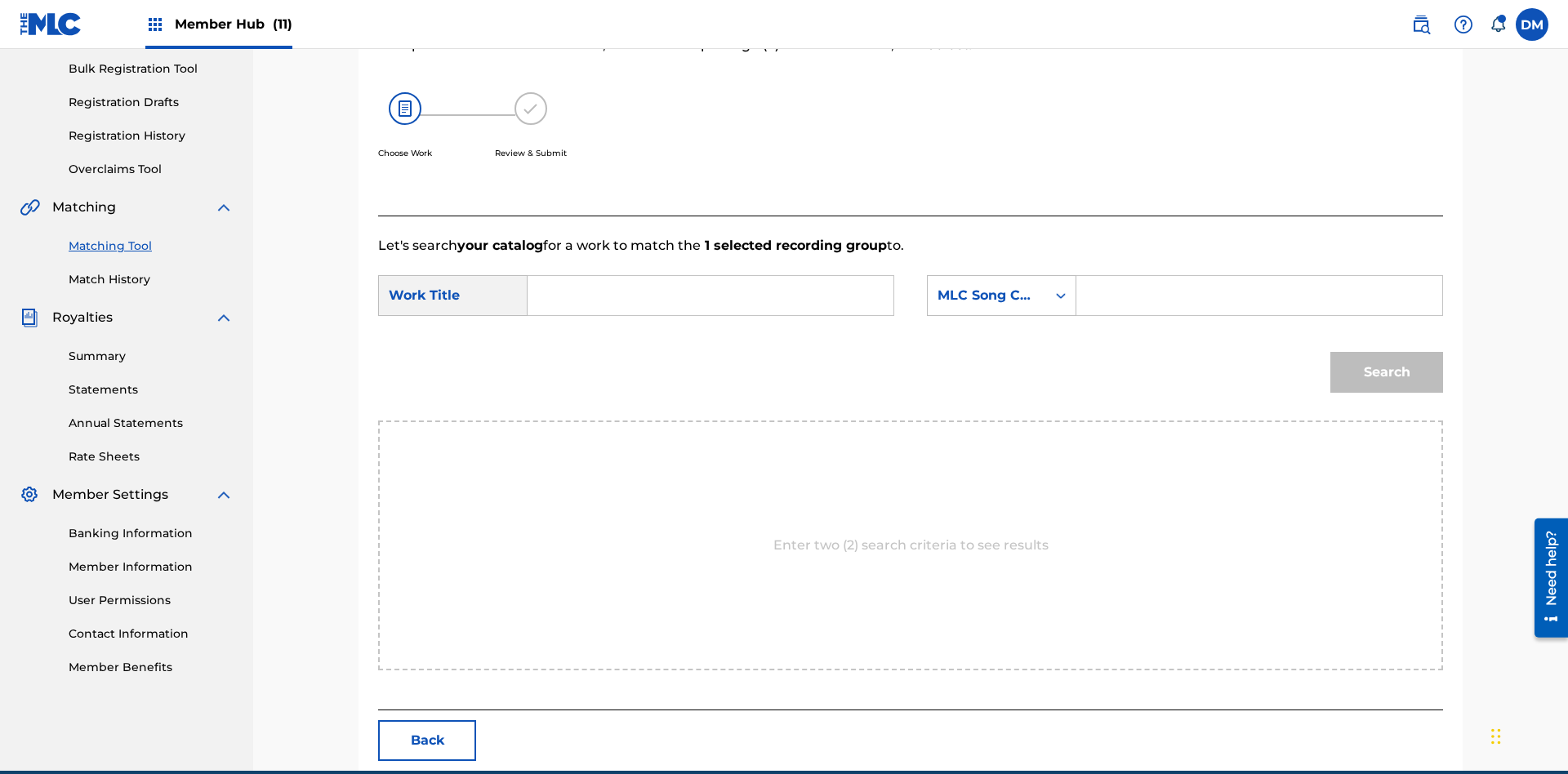
scroll to position [313, 0]
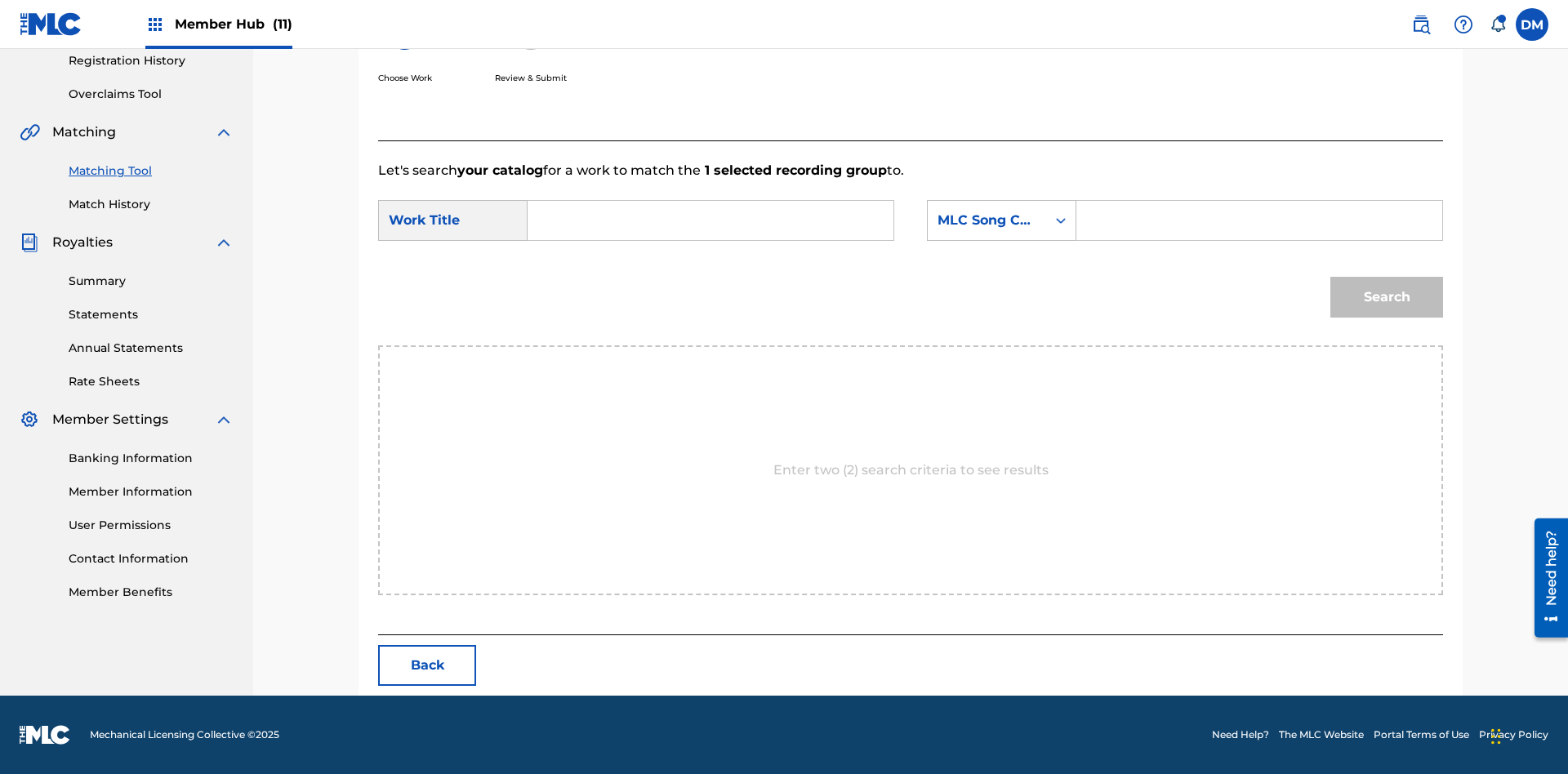
click at [711, 220] on input "Search Form" at bounding box center [711, 220] width 339 height 39
type input "ALL FIELDS FILLED"
click at [1001, 220] on div "MLC Song Code" at bounding box center [987, 220] width 99 height 19
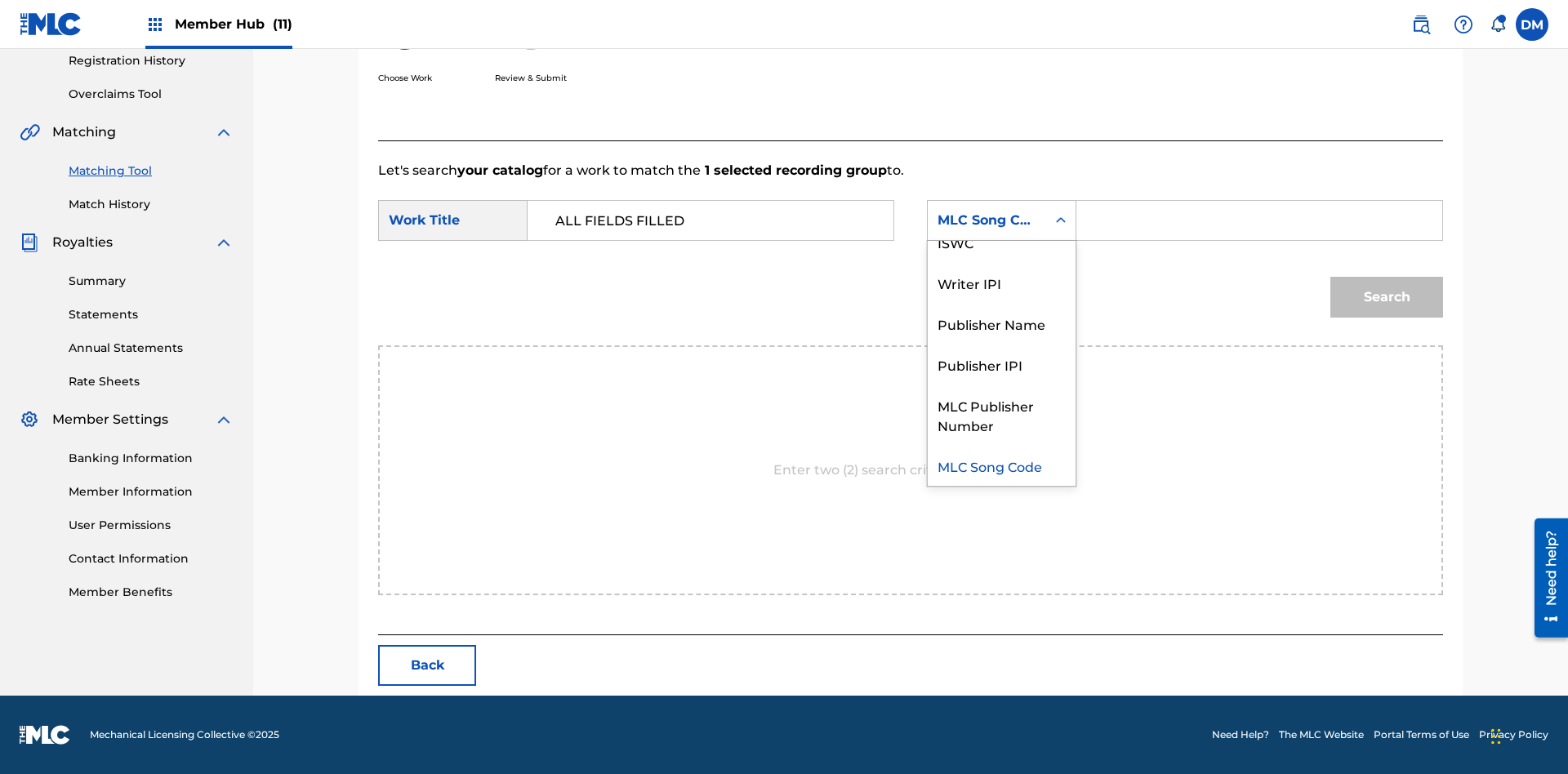
click at [1001, 241] on div "ISWC" at bounding box center [1002, 241] width 148 height 40
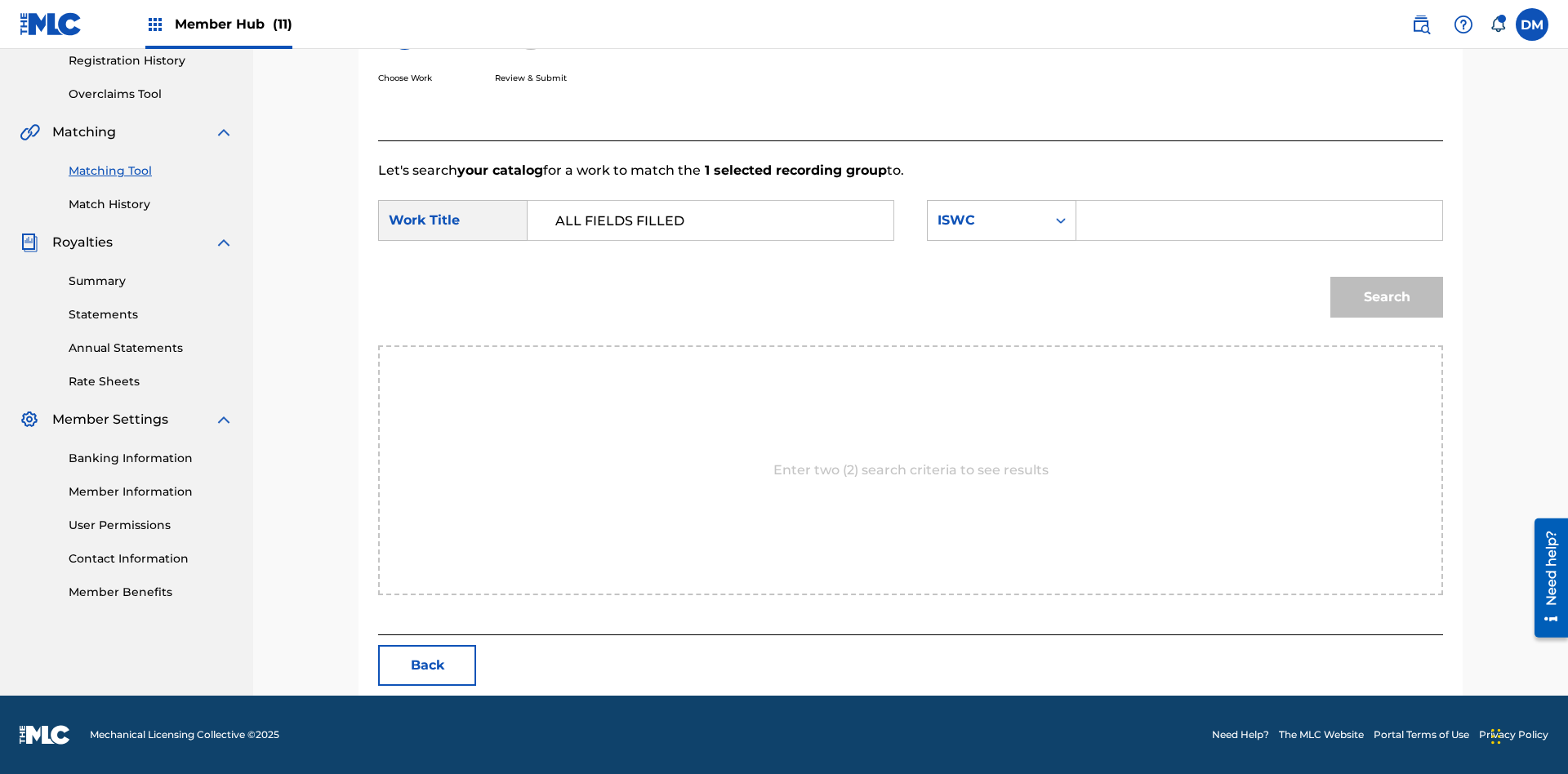
click at [1259, 220] on input "Search Form" at bounding box center [1260, 220] width 339 height 39
type input "T2736922134"
click at [1387, 297] on button "Search" at bounding box center [1386, 297] width 113 height 40
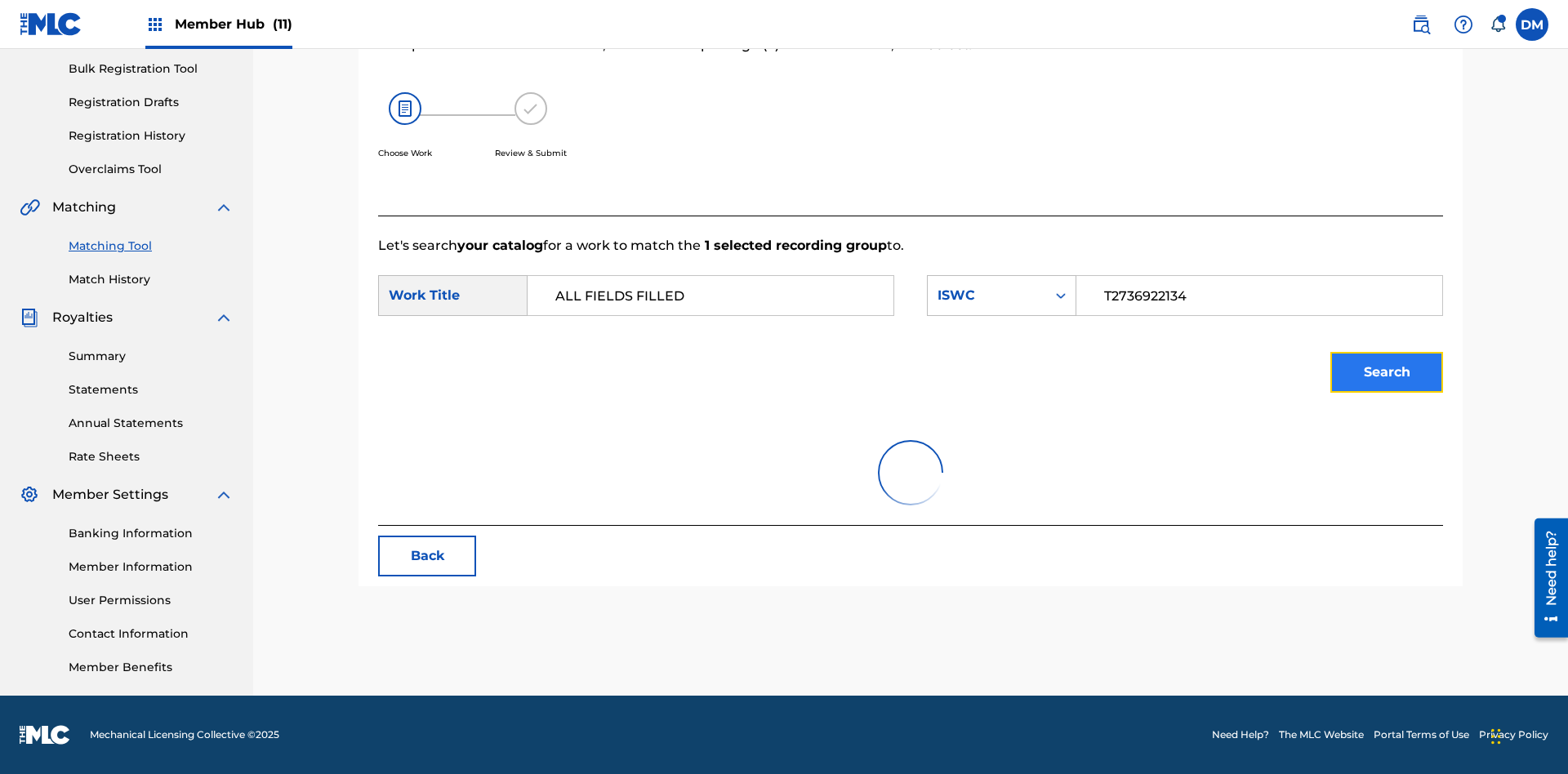
scroll to position [238, 0]
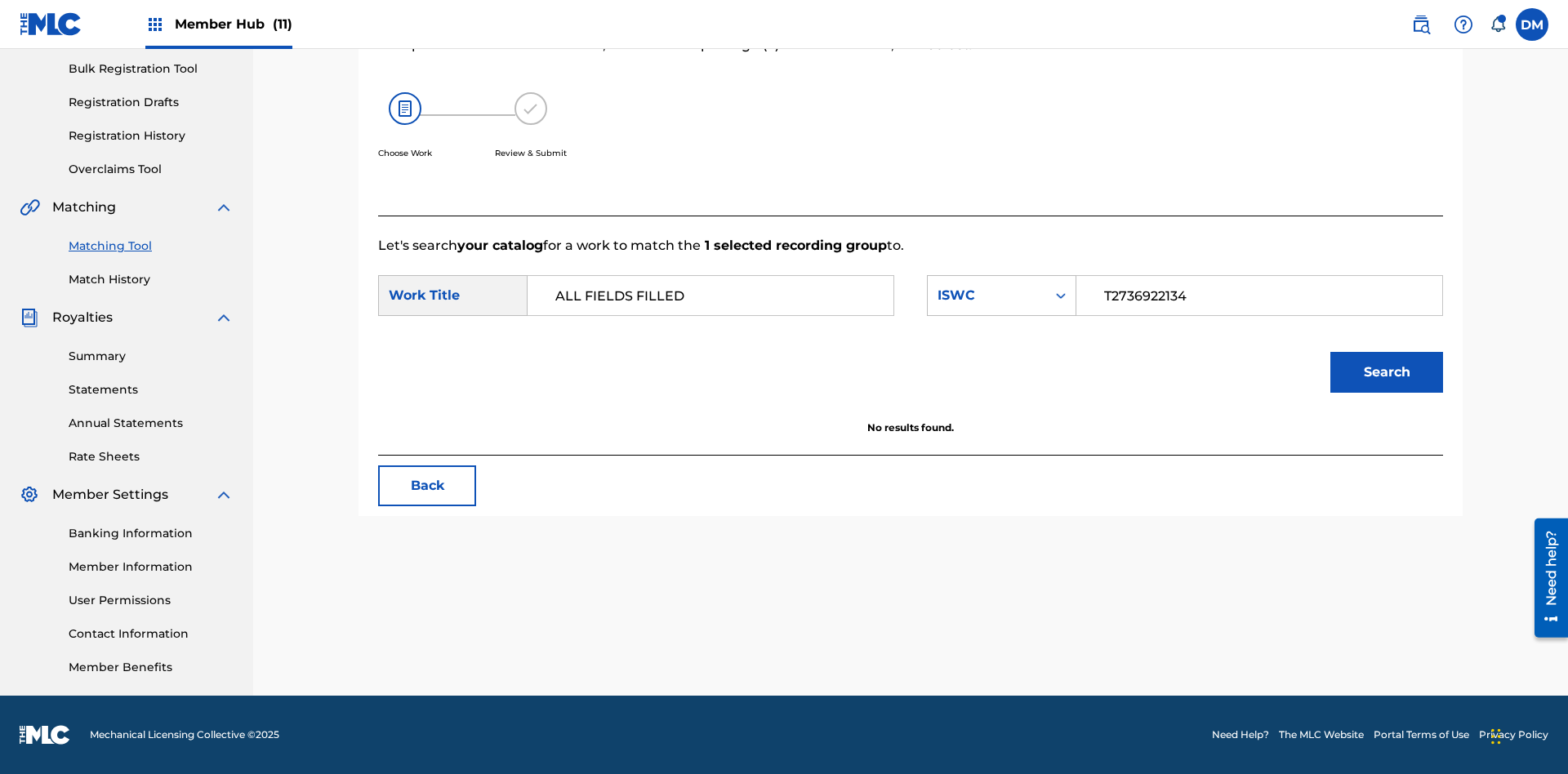
click at [1259, 295] on input "T2736922134" at bounding box center [1260, 295] width 339 height 39
click at [1001, 295] on div "ISWC" at bounding box center [987, 295] width 99 height 19
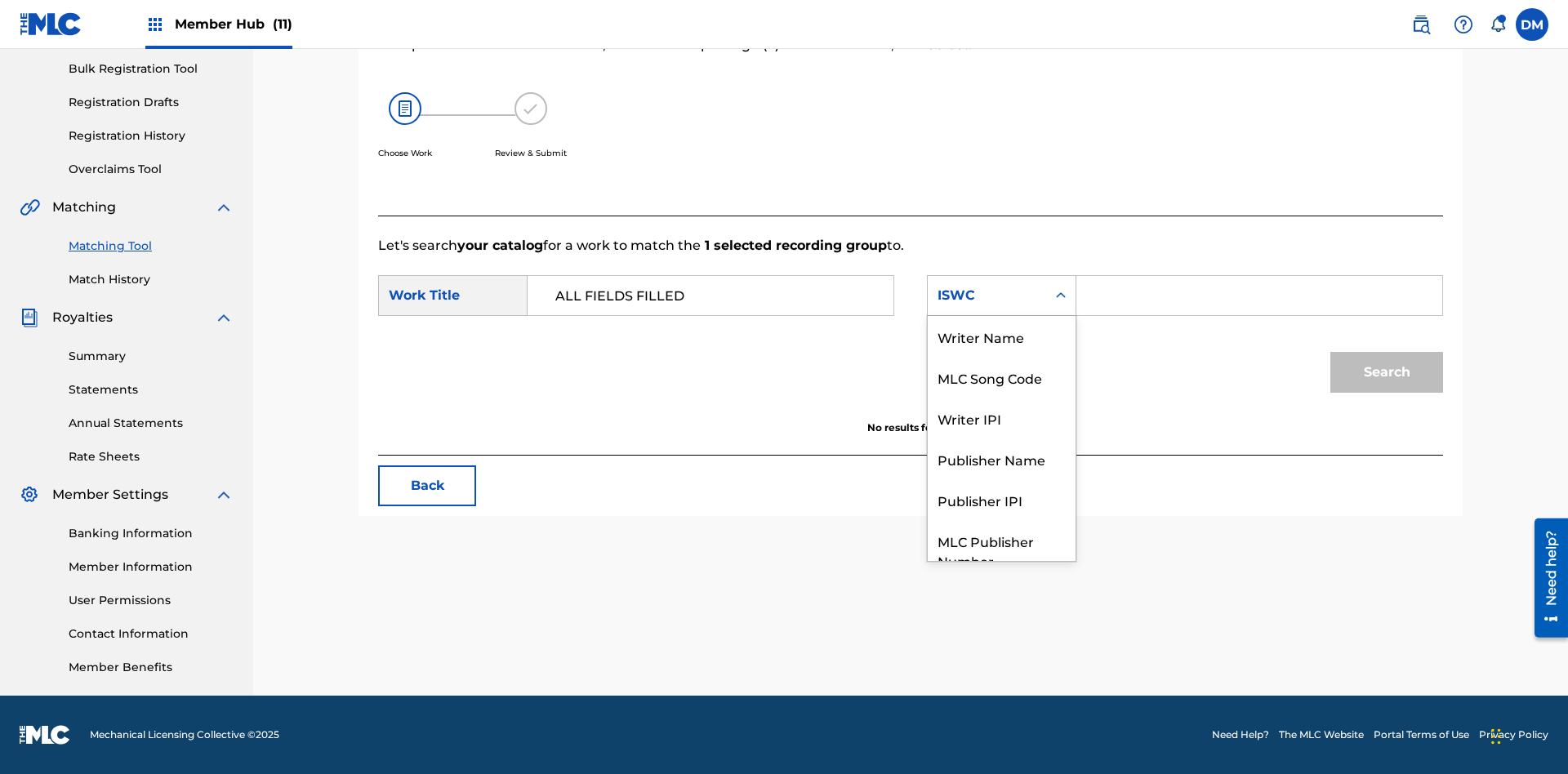
scroll to position [61, 0]
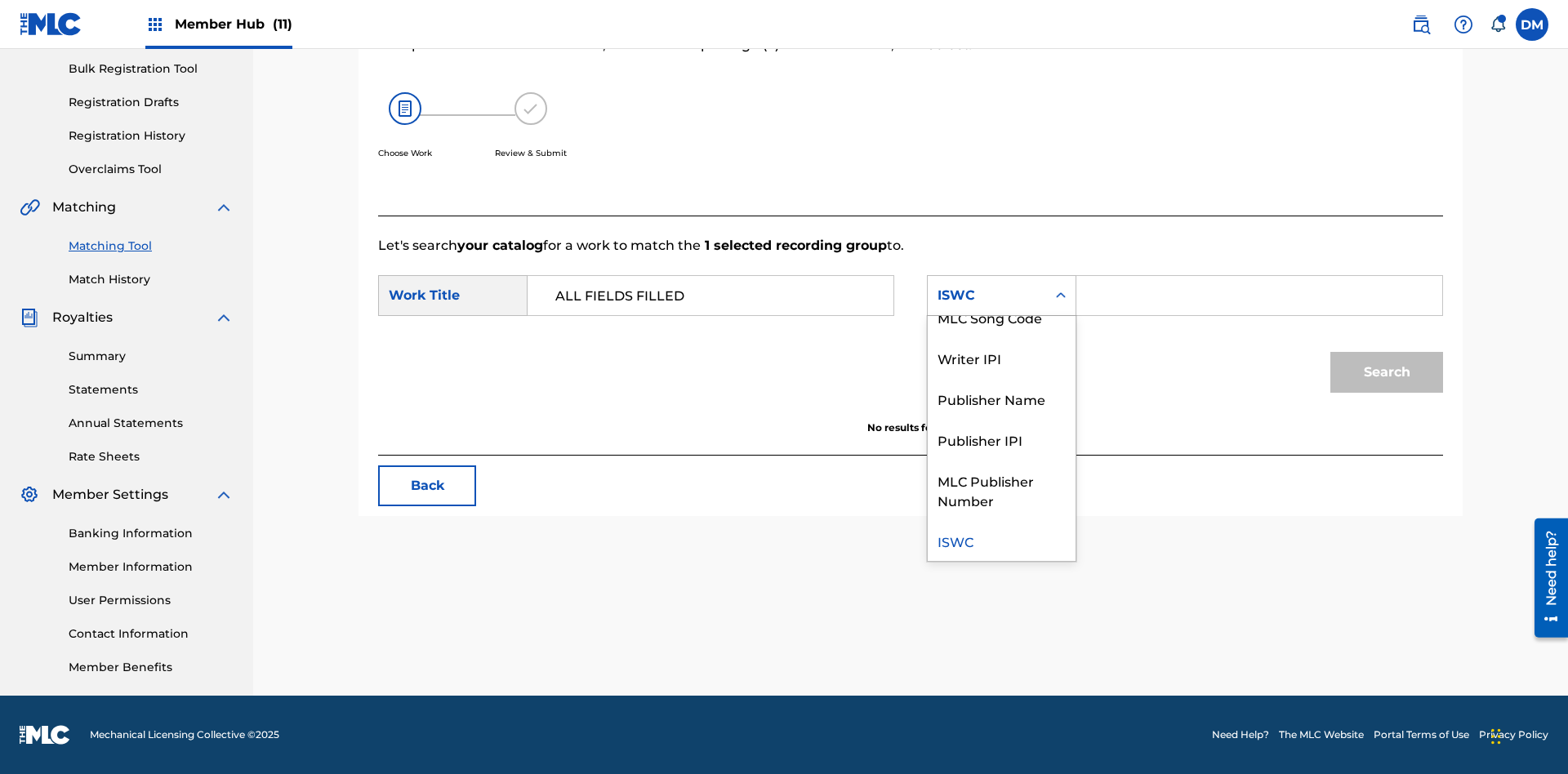
click at [1001, 316] on div "MLC Song Code" at bounding box center [1002, 316] width 148 height 40
click at [1259, 295] on input "Search Form" at bounding box center [1260, 295] width 339 height 39
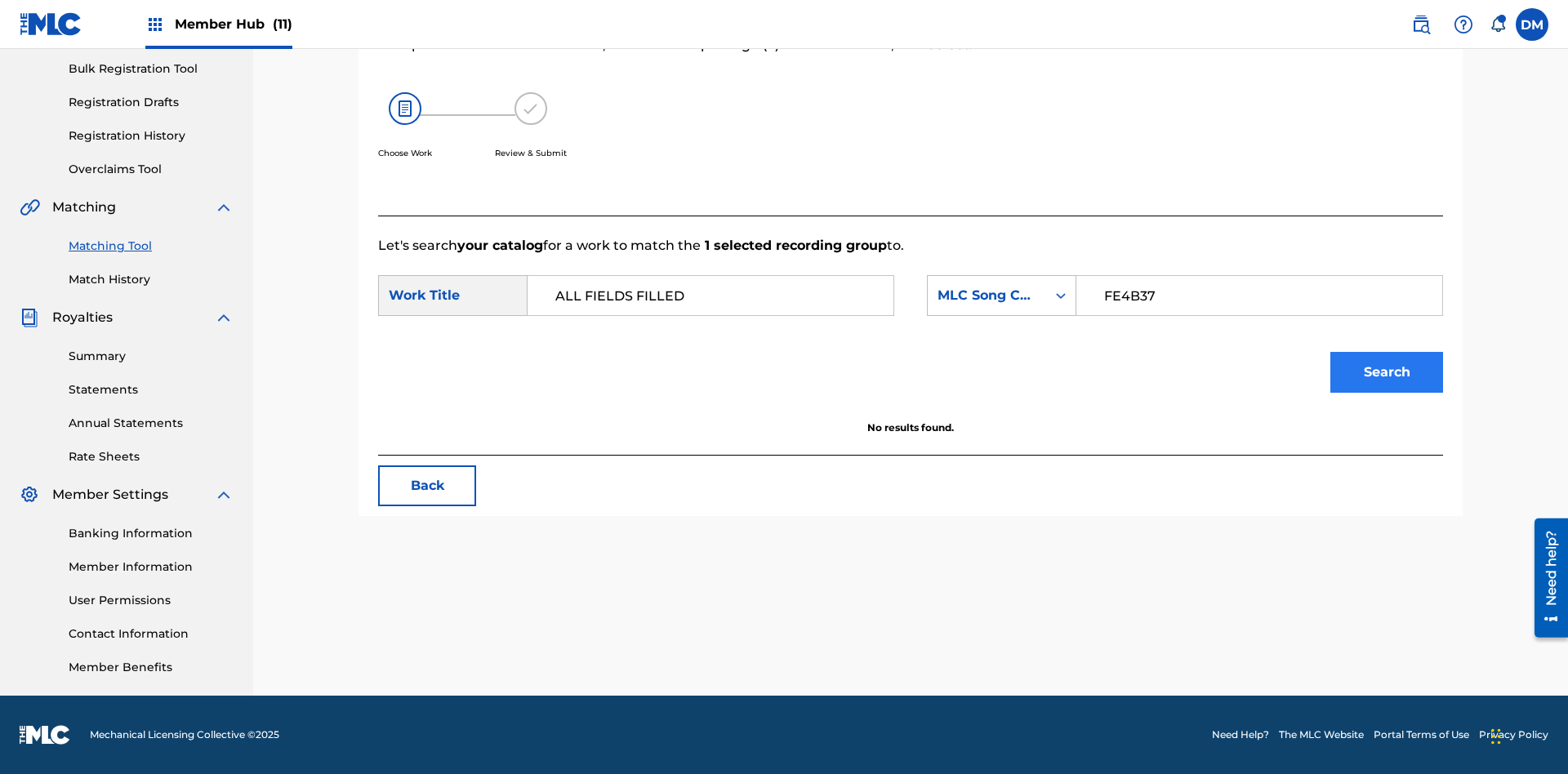
type input "FE4B37"
click at [1387, 372] on button "Search" at bounding box center [1386, 372] width 113 height 40
click at [1259, 295] on input "FE4B37" at bounding box center [1260, 295] width 339 height 39
click at [1001, 295] on div "MLC Song Code" at bounding box center [987, 295] width 99 height 19
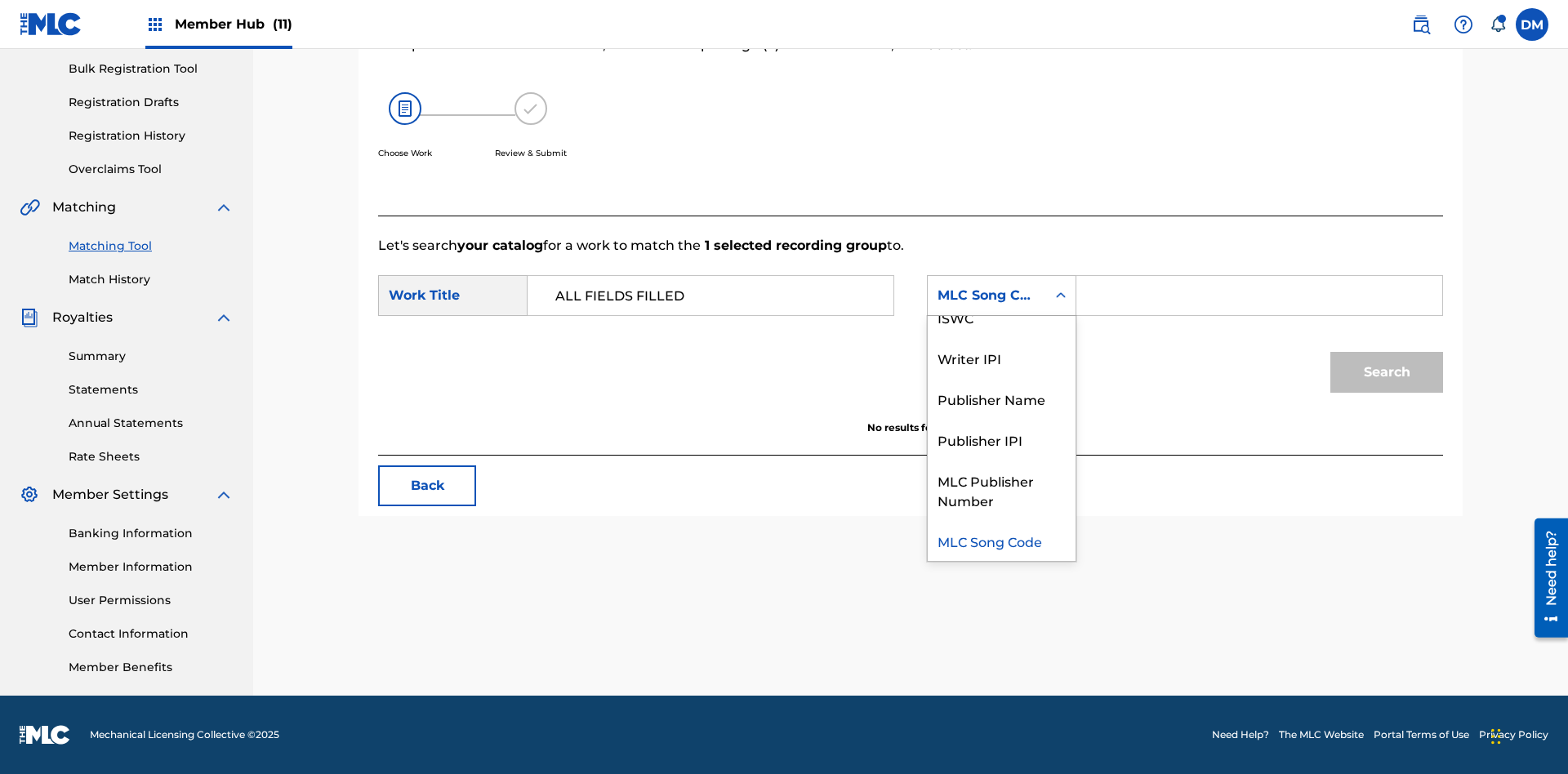
click at [1001, 296] on div "Writer Name" at bounding box center [1002, 276] width 148 height 40
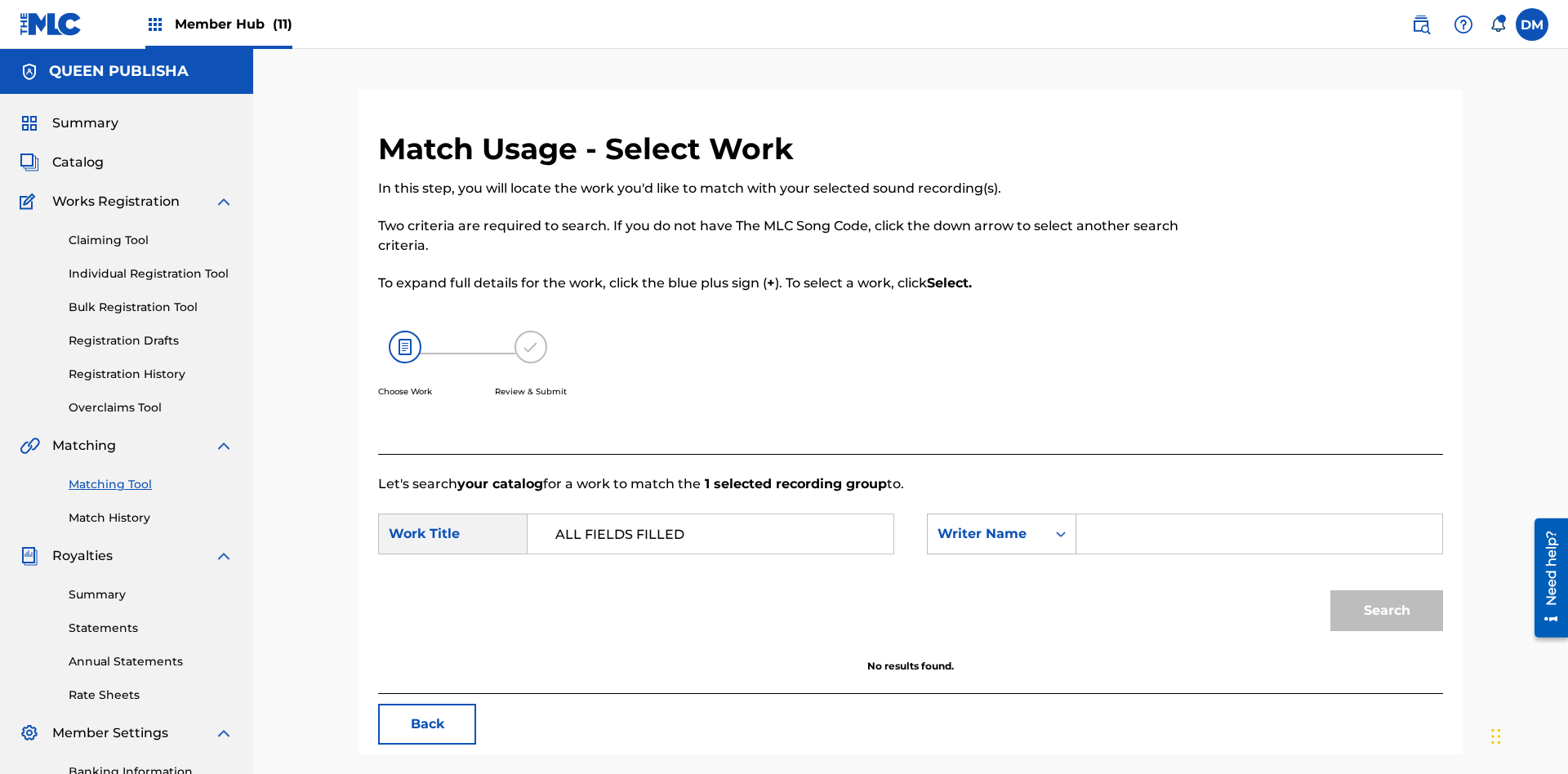
click at [1259, 514] on input "Search Form" at bounding box center [1260, 534] width 339 height 39
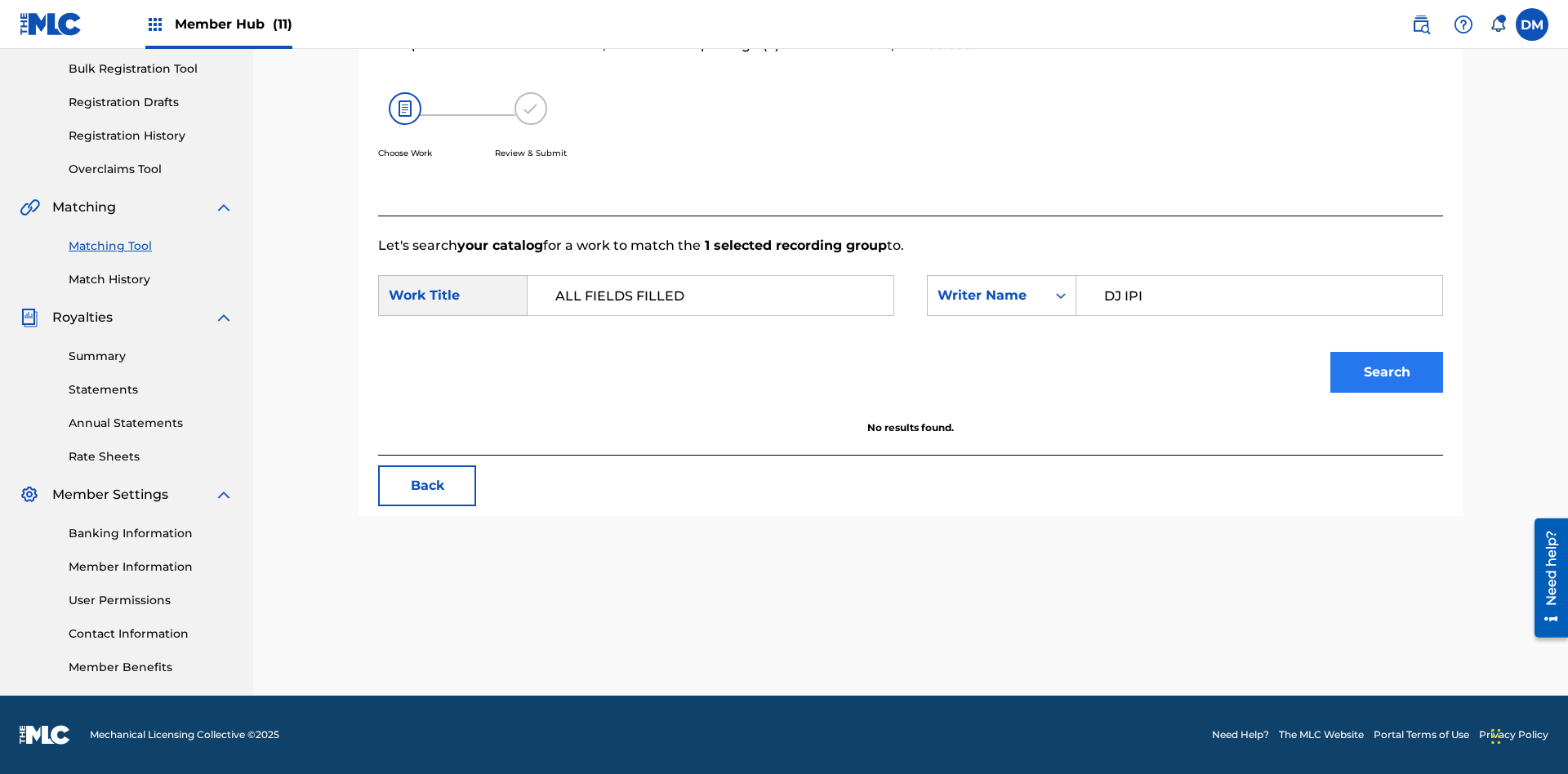
type input "DJ IPI"
click at [1387, 372] on button "Search" at bounding box center [1386, 372] width 113 height 40
click at [1259, 295] on input "DJ IPI" at bounding box center [1260, 295] width 339 height 39
click at [1001, 295] on div "Writer Name" at bounding box center [987, 295] width 99 height 19
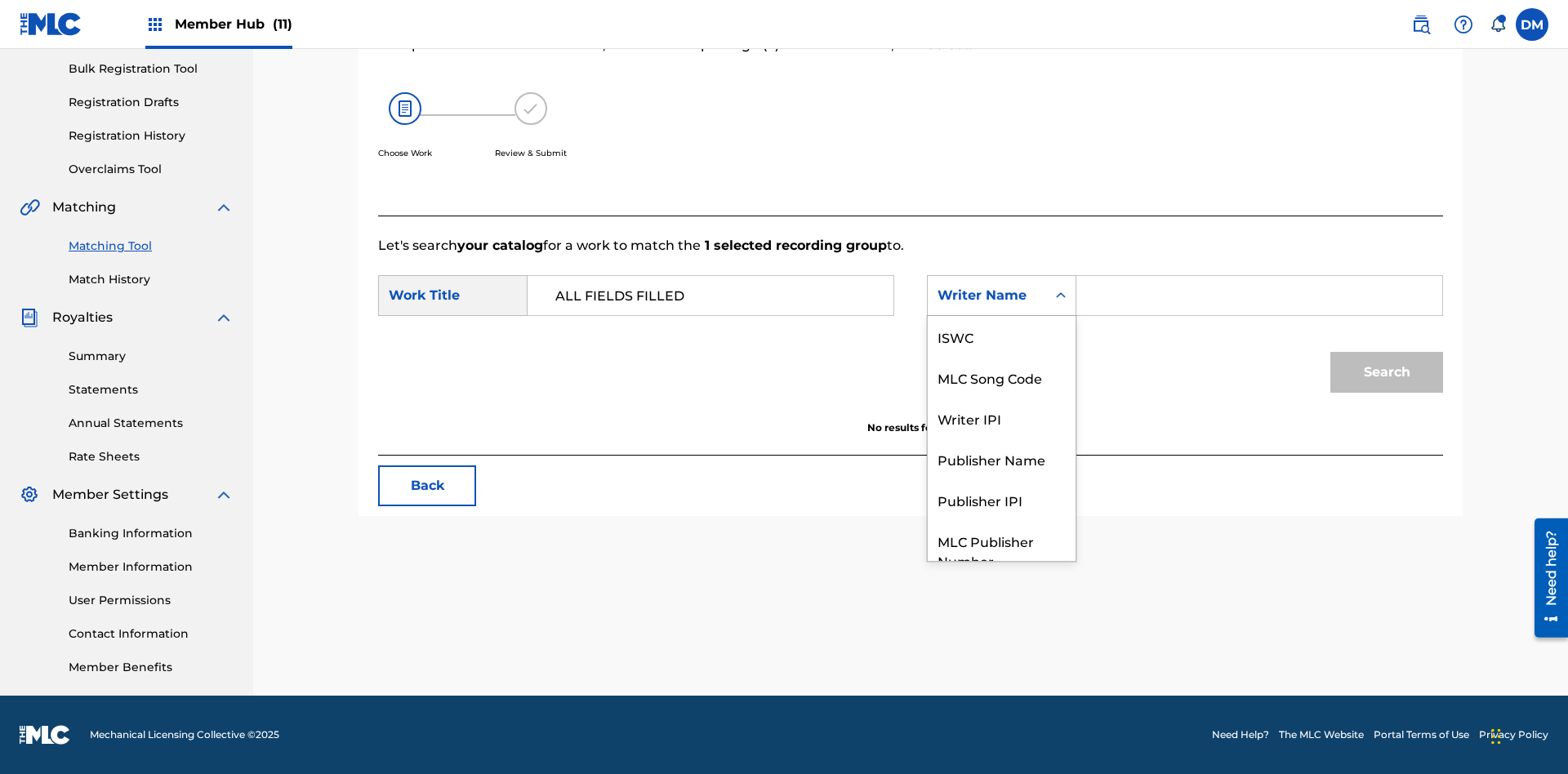
scroll to position [61, 0]
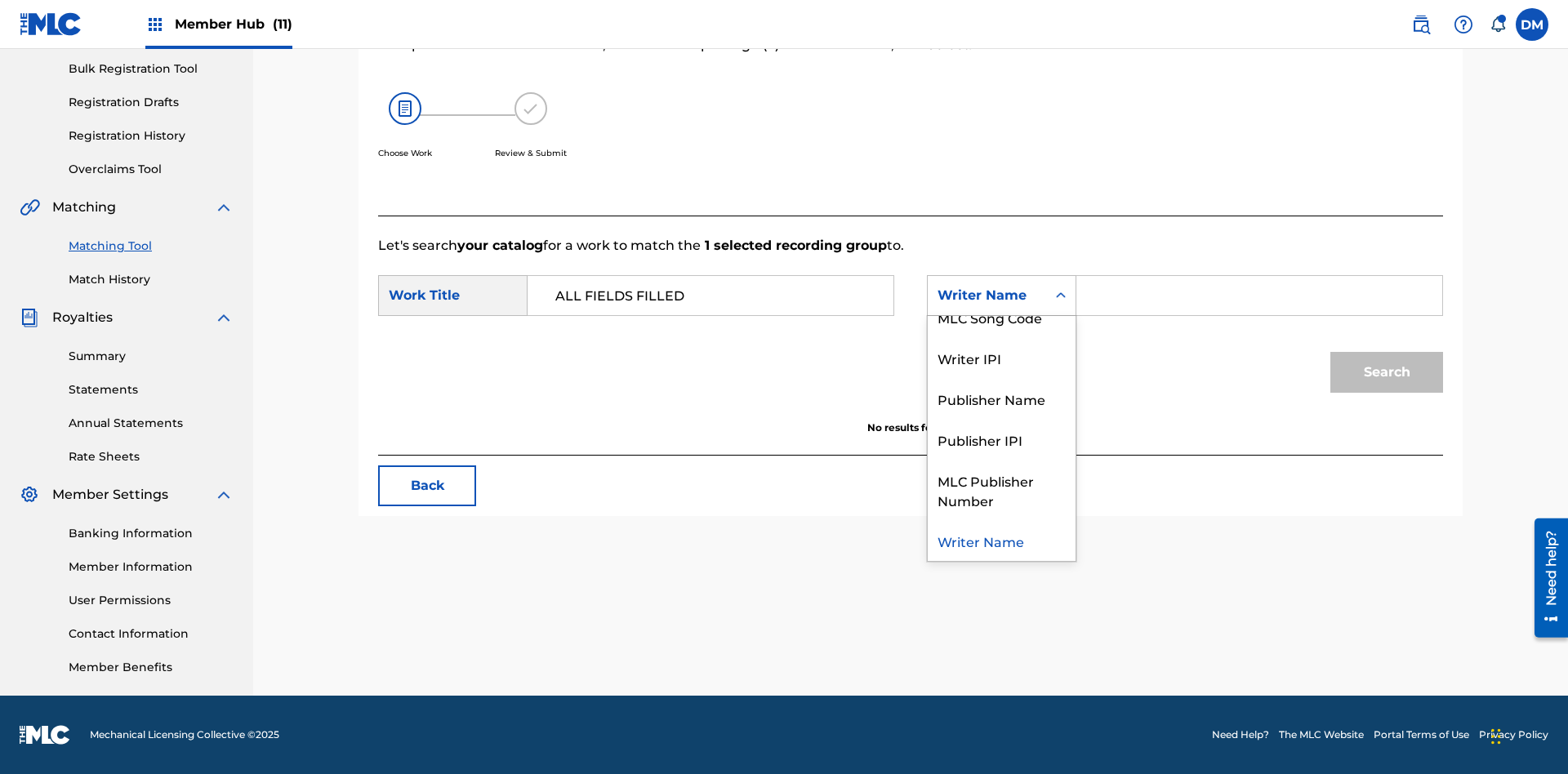
click at [1001, 358] on div "Writer IPI" at bounding box center [1002, 358] width 148 height 40
click at [1259, 295] on input "Search Form" at bounding box center [1260, 295] width 339 height 39
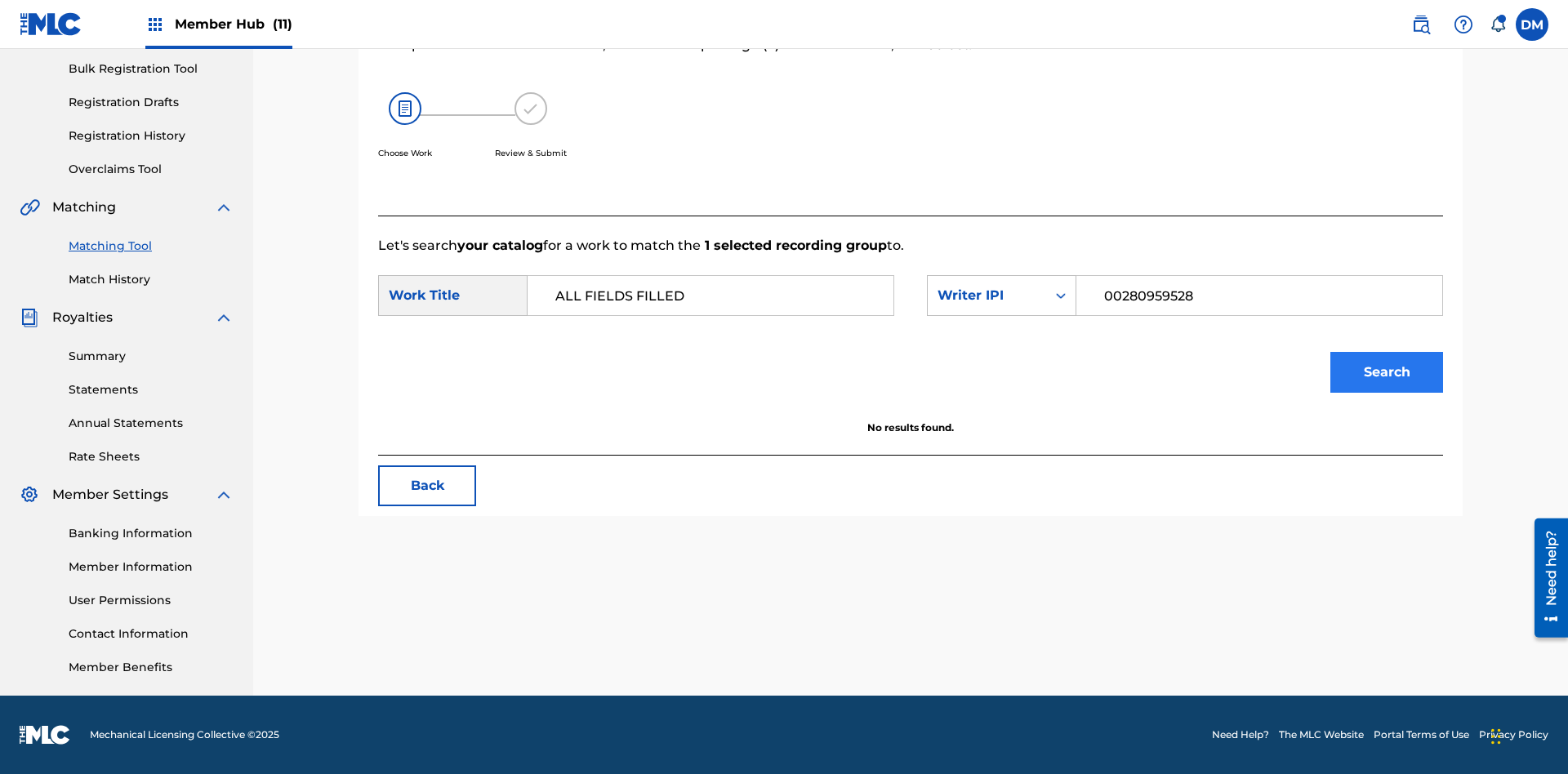
type input "00280959528"
click at [1387, 372] on button "Search" at bounding box center [1386, 372] width 113 height 40
click at [1259, 295] on input "00280959528" at bounding box center [1260, 295] width 339 height 39
click at [1001, 295] on div "Writer IPI" at bounding box center [987, 295] width 99 height 19
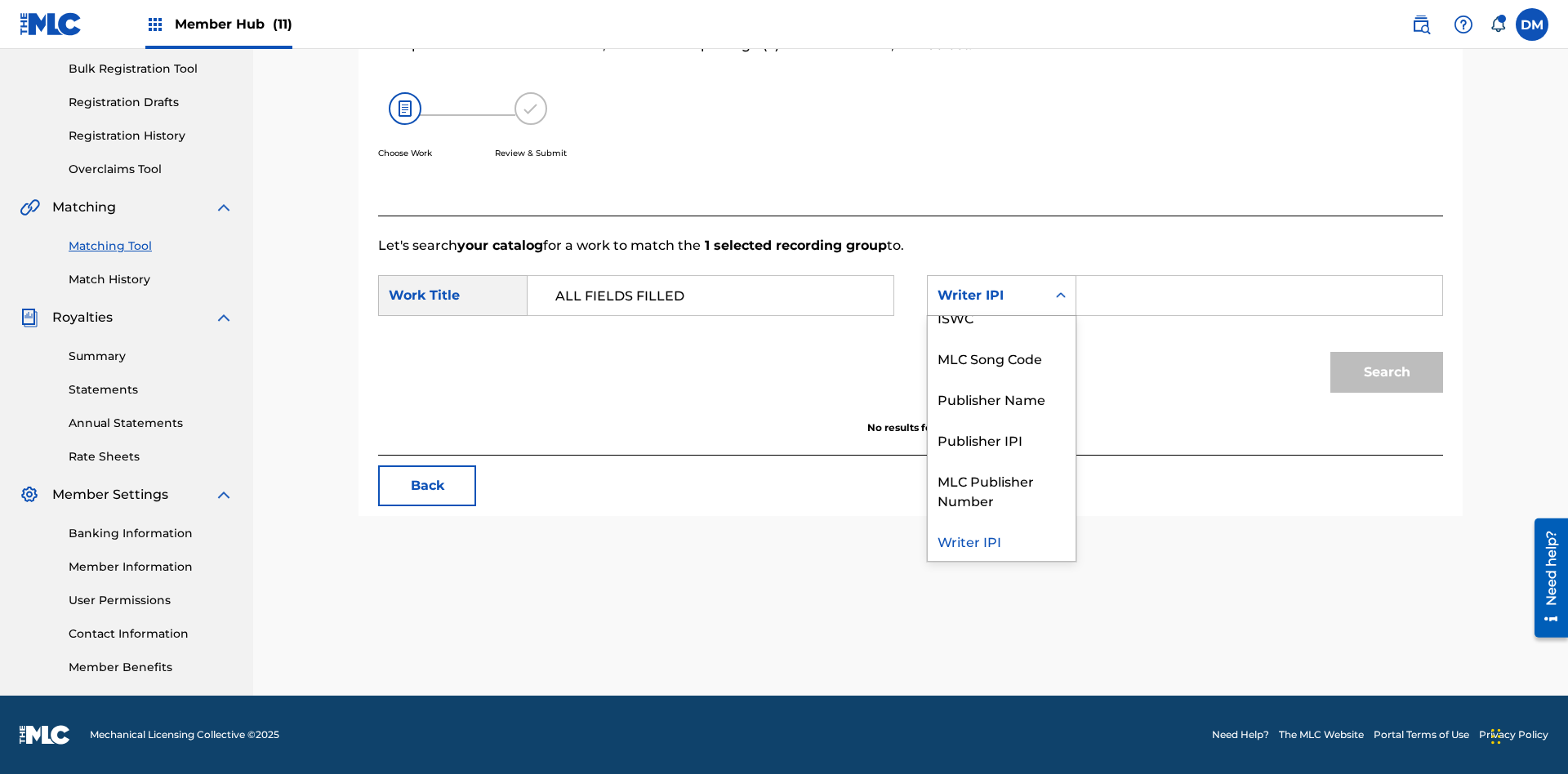
click at [1001, 398] on div "Publisher Name" at bounding box center [1002, 398] width 148 height 40
click at [1259, 295] on input "Search Form" at bounding box center [1260, 295] width 339 height 39
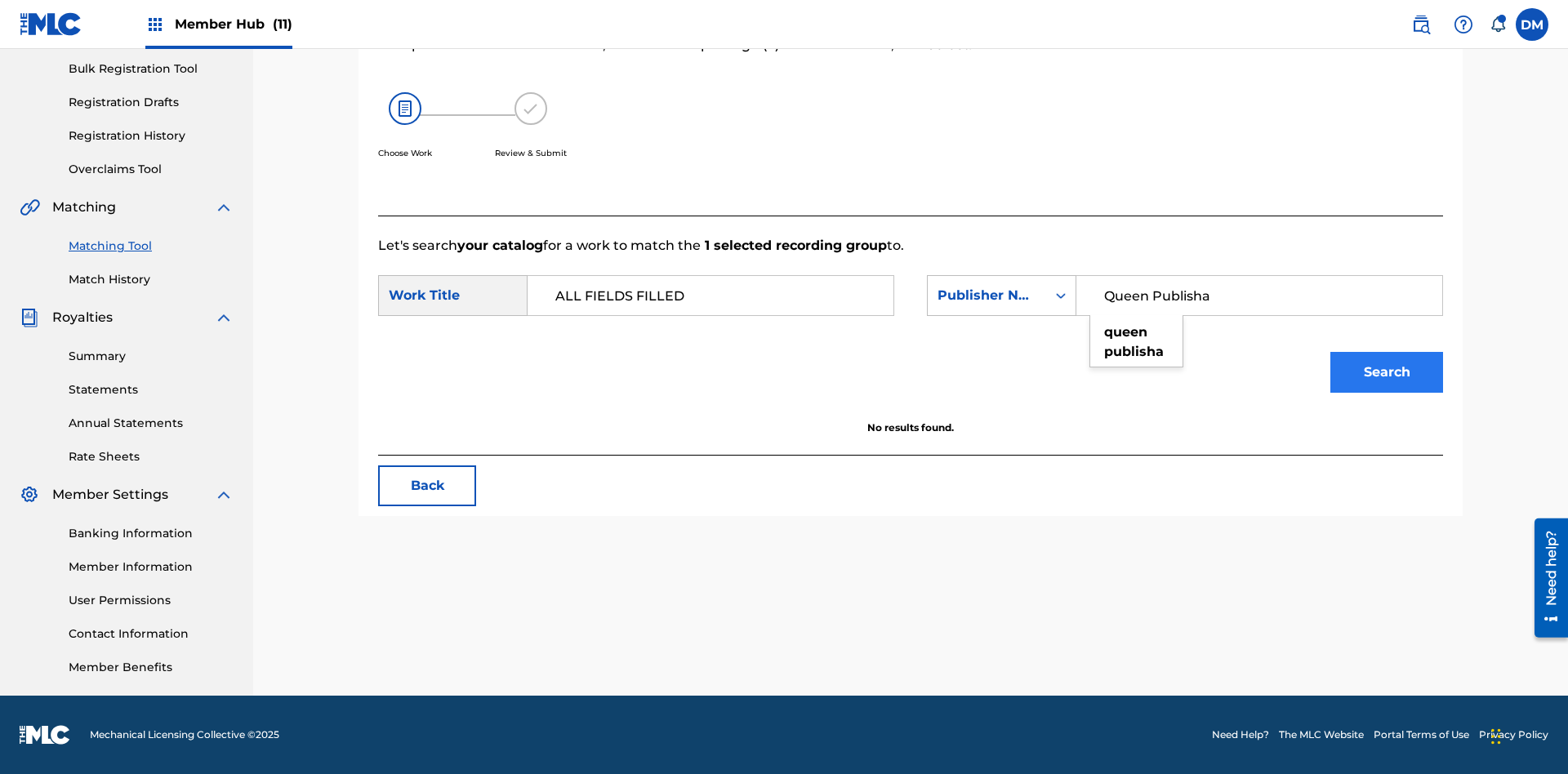
type input "Queen Publisha"
click at [1387, 372] on button "Search" at bounding box center [1386, 372] width 113 height 40
click at [1259, 295] on input "Queen Publisha" at bounding box center [1260, 295] width 339 height 39
click at [1001, 295] on div "Publisher Name" at bounding box center [987, 295] width 99 height 19
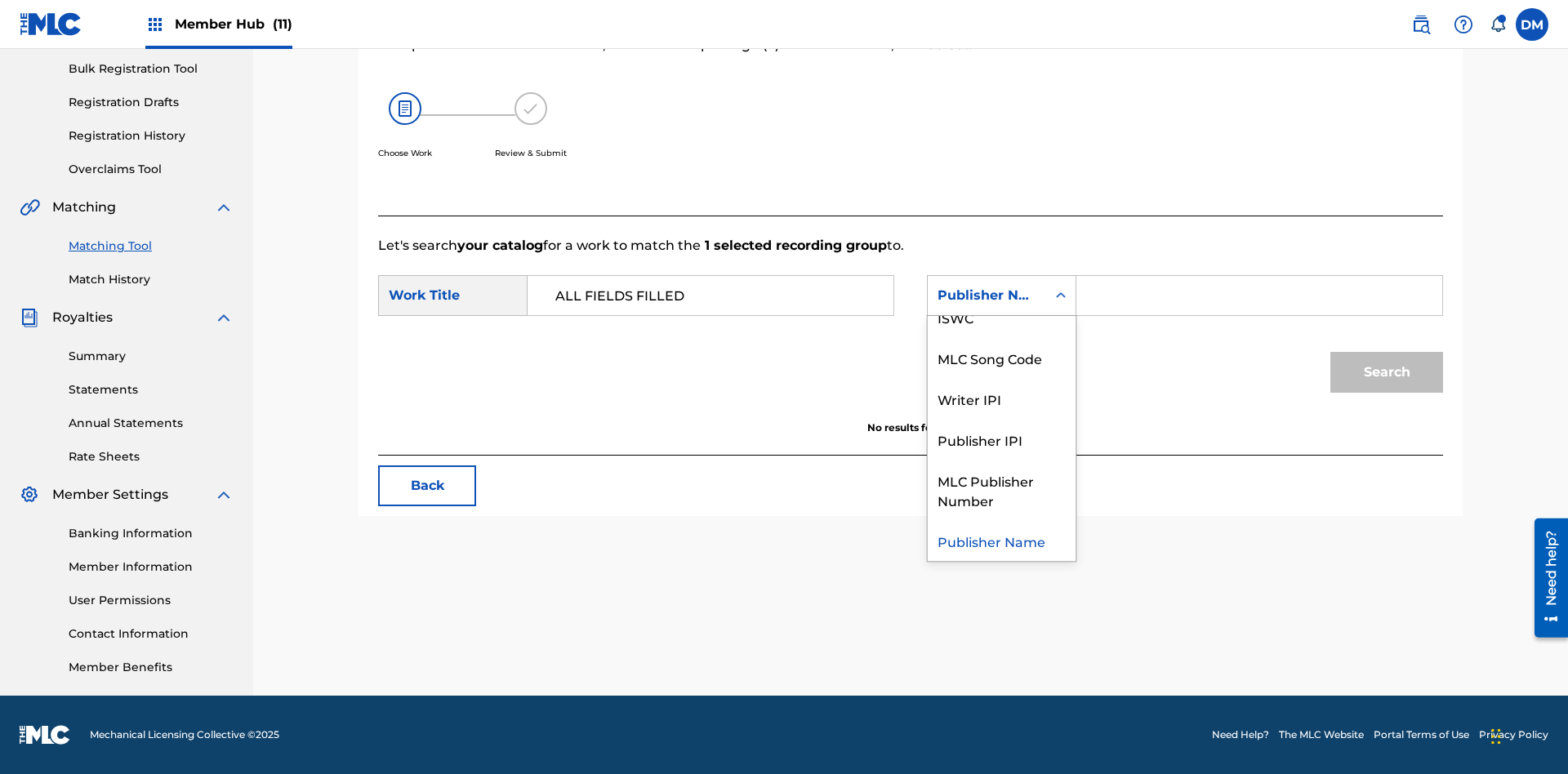
click at [1001, 439] on div "Publisher IPI" at bounding box center [1002, 439] width 148 height 40
click at [1259, 295] on input "Search Form" at bounding box center [1260, 295] width 339 height 39
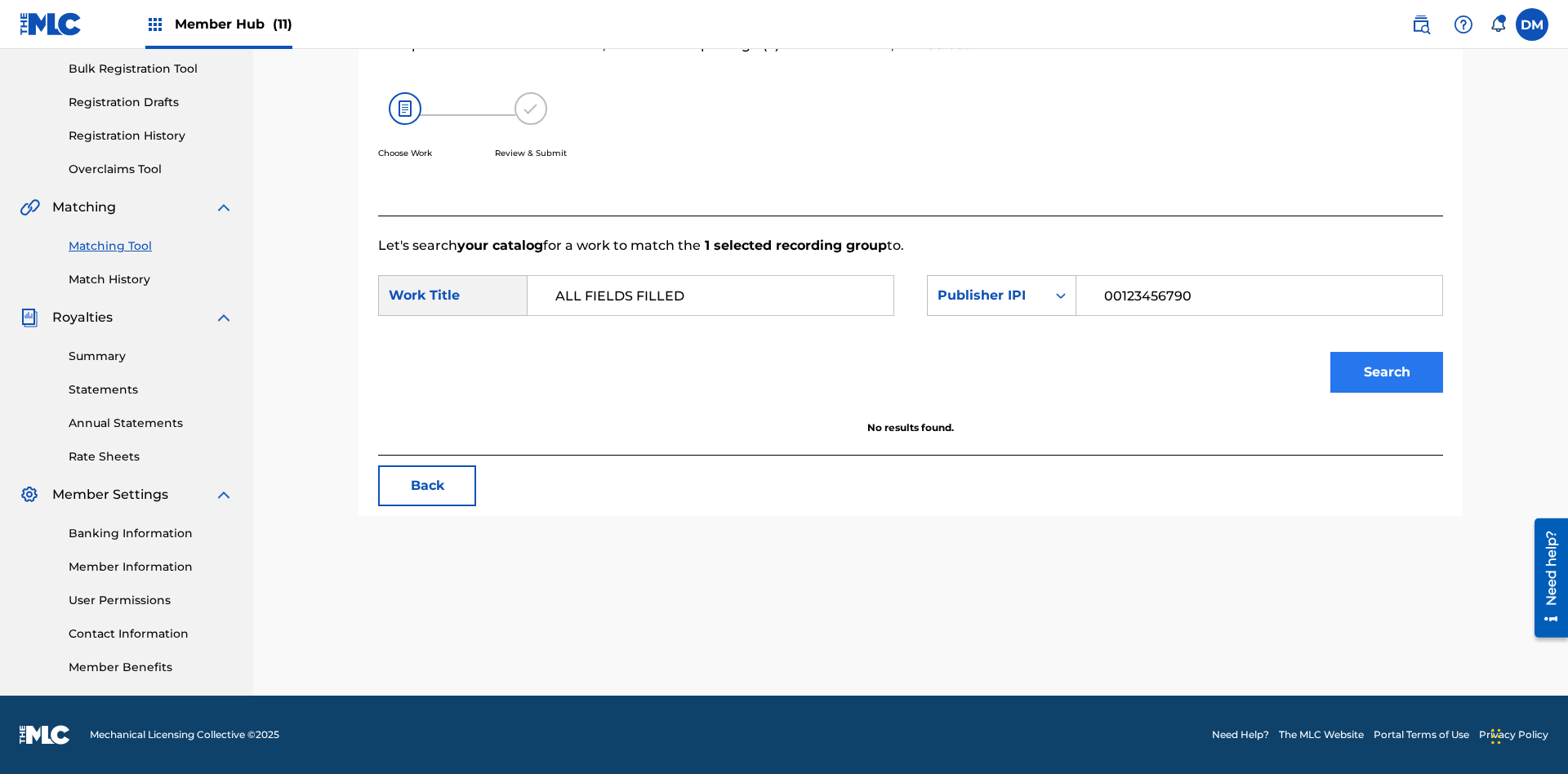
type input "00123456790"
click at [1387, 372] on button "Search" at bounding box center [1386, 372] width 113 height 40
click at [1259, 295] on input "00123456790" at bounding box center [1260, 295] width 339 height 39
click at [1001, 295] on div "Publisher IPI" at bounding box center [987, 295] width 99 height 19
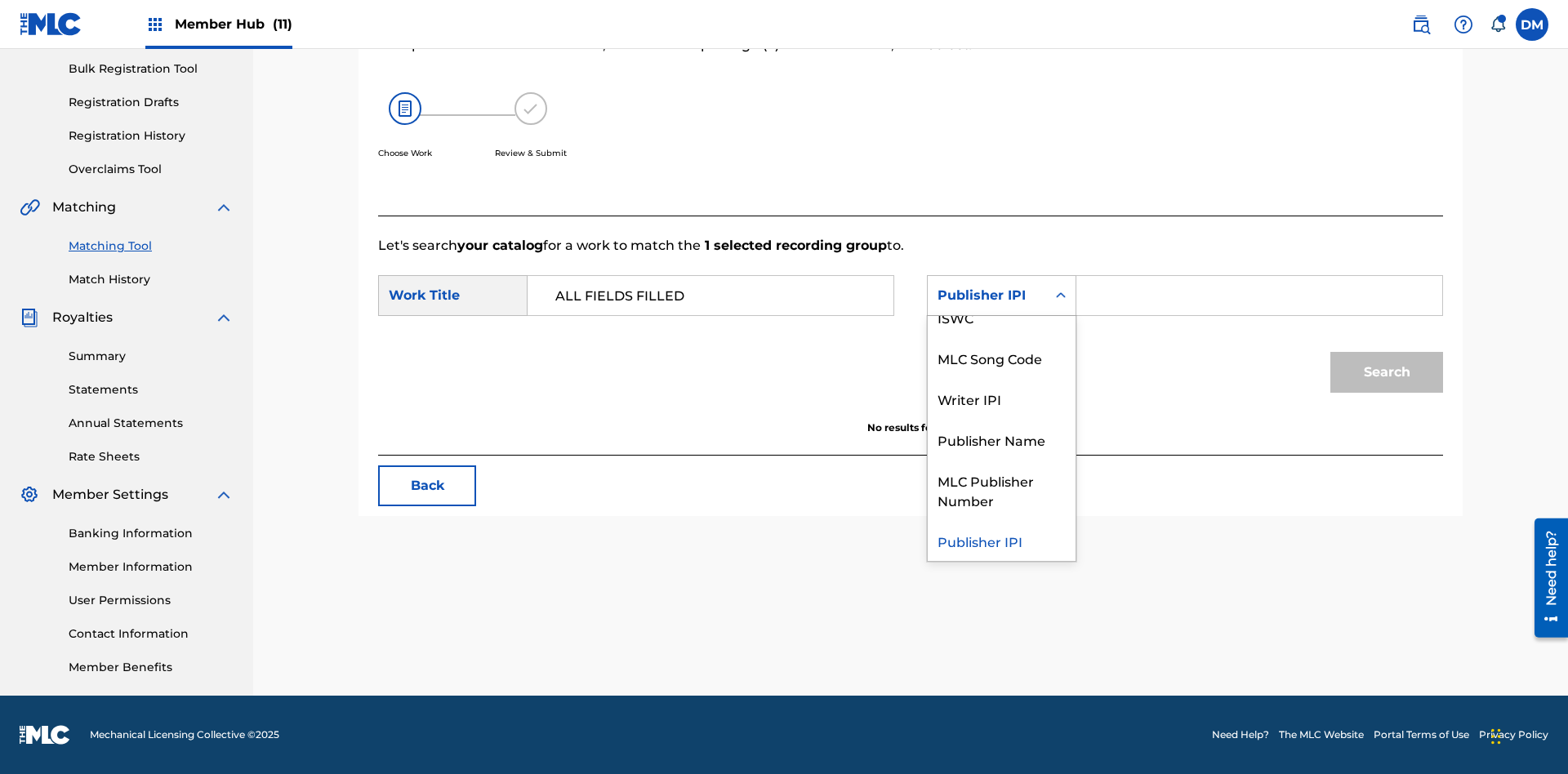
click at [1001, 490] on div "MLC Publisher Number" at bounding box center [1002, 489] width 148 height 61
click at [1259, 295] on input "Search Form" at bounding box center [1260, 295] width 339 height 39
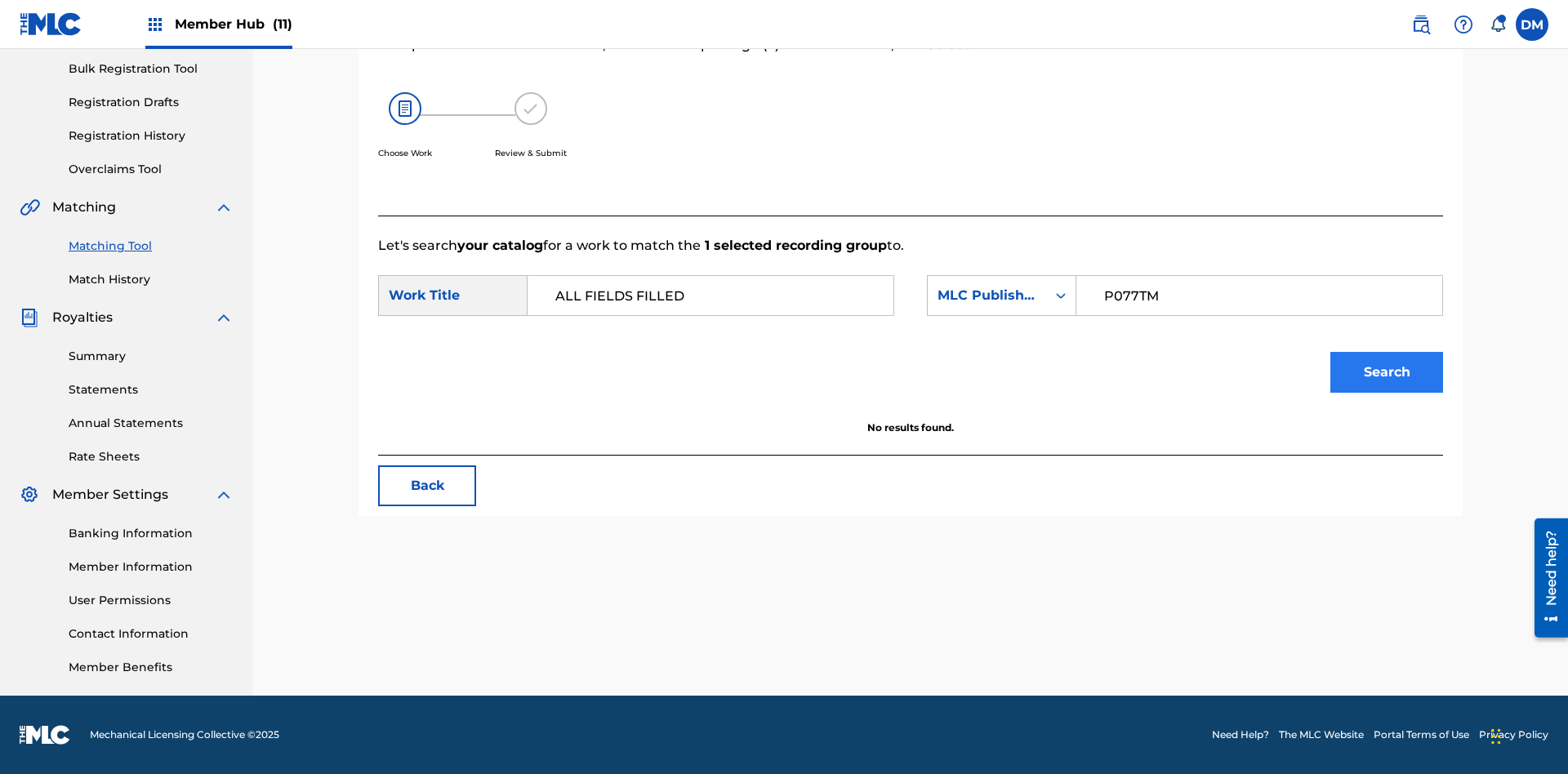
type input "P077TM"
click at [1387, 372] on button "Search" at bounding box center [1386, 372] width 113 height 40
click at [1259, 295] on input "P077TM" at bounding box center [1260, 295] width 339 height 39
